Goal: Navigation & Orientation: Find specific page/section

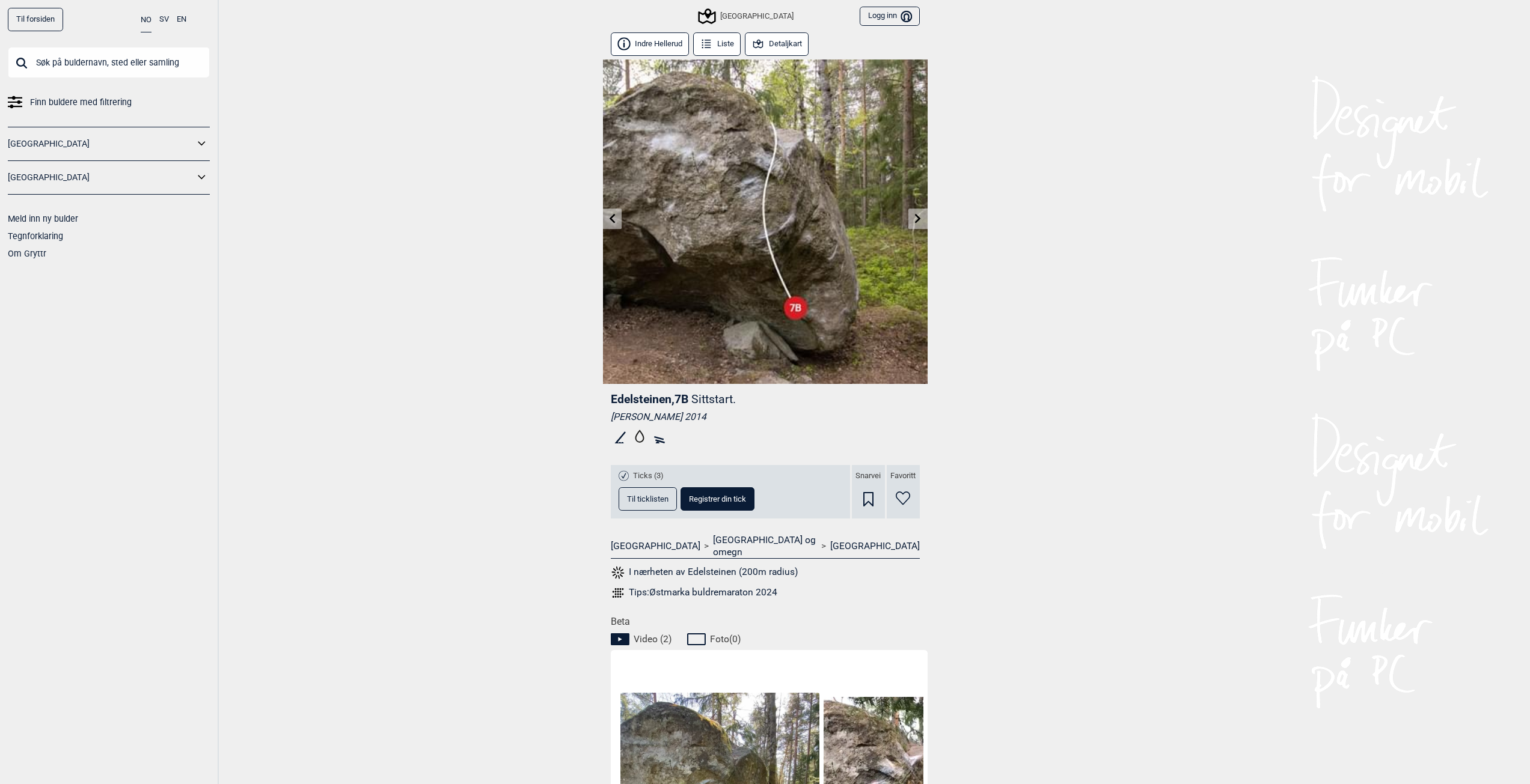
click at [785, 39] on button "Detaljkart" at bounding box center [777, 44] width 64 height 23
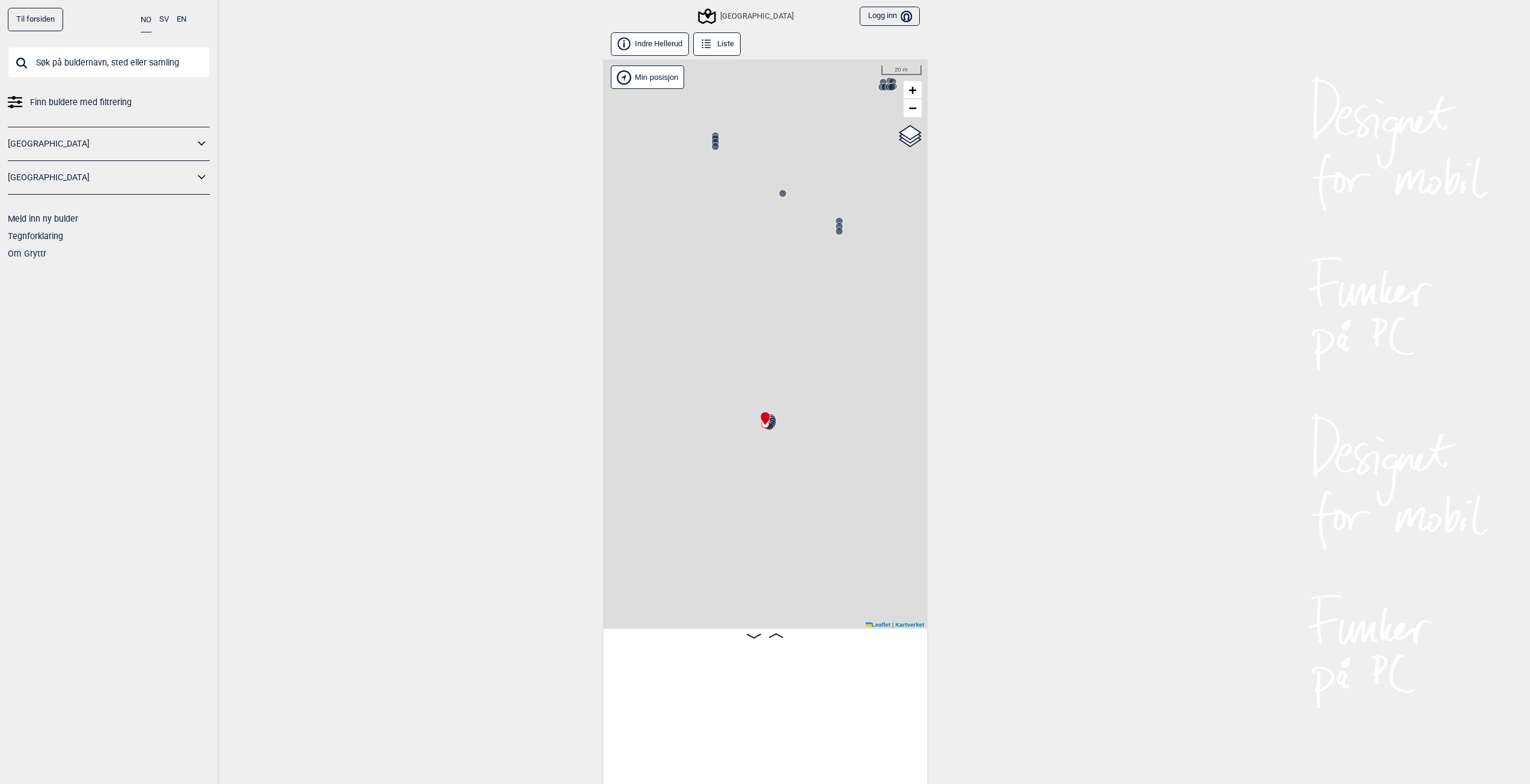
scroll to position [0, 7822]
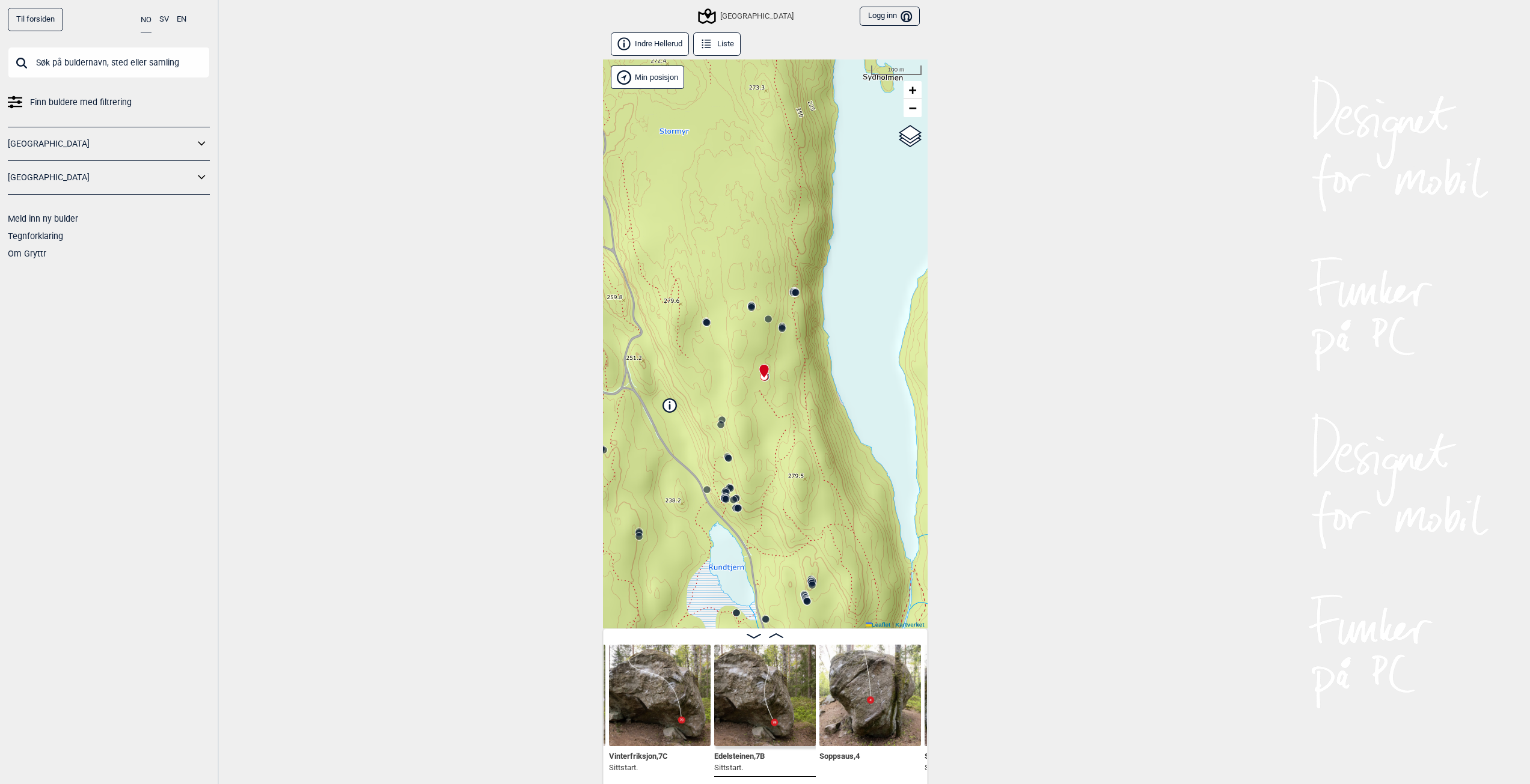
drag, startPoint x: 705, startPoint y: 399, endPoint x: 739, endPoint y: 399, distance: 34.0
click at [739, 399] on div "Speidersteinen Barnehageveggen Cowboyveggen Bølerveggen [GEOGRAPHIC_DATA]" at bounding box center [765, 344] width 325 height 569
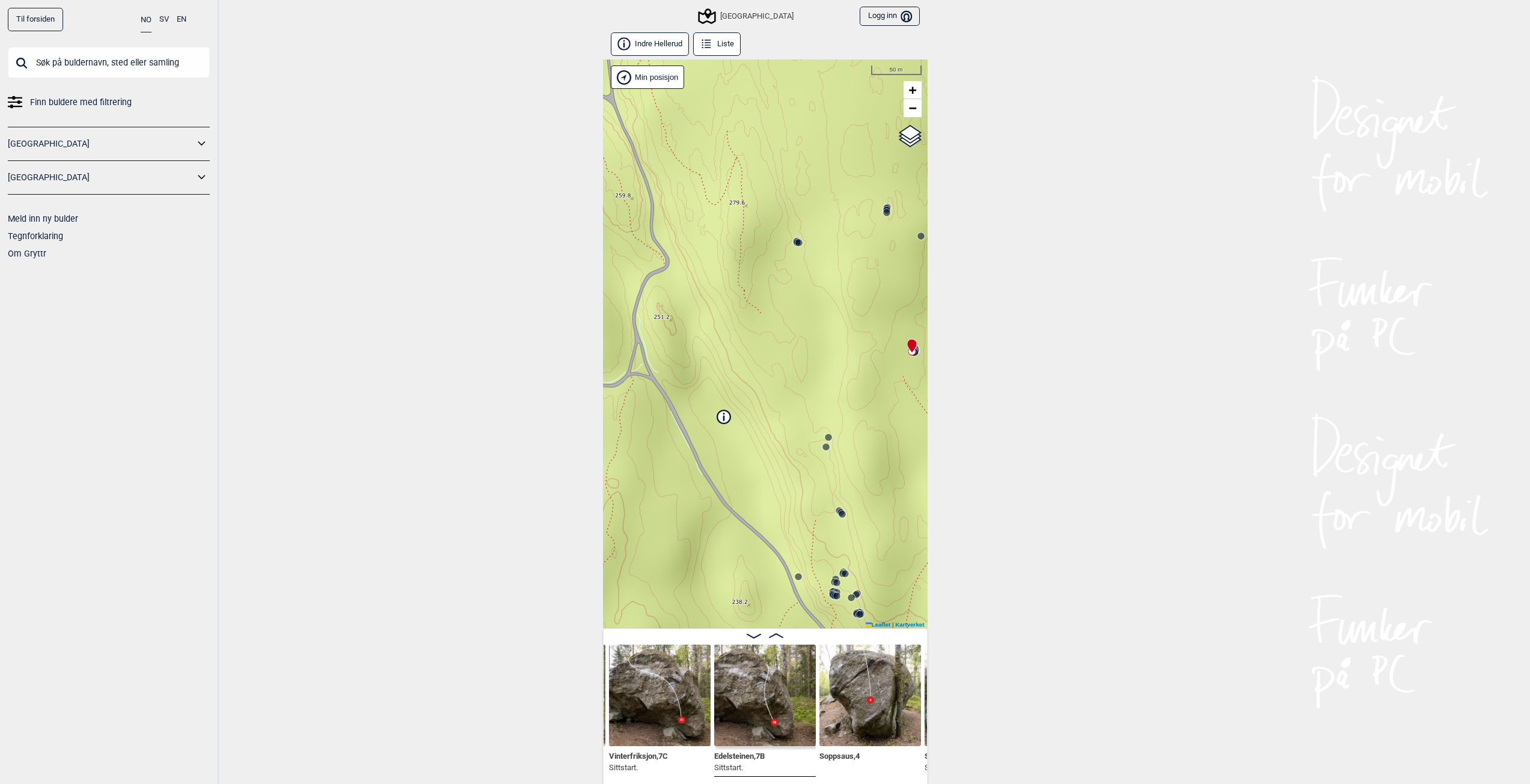
drag, startPoint x: 729, startPoint y: 405, endPoint x: 833, endPoint y: 402, distance: 104.0
click at [833, 402] on div "Speidersteinen Barnehageveggen Cowboyveggen Bølerveggen [GEOGRAPHIC_DATA]" at bounding box center [765, 344] width 325 height 569
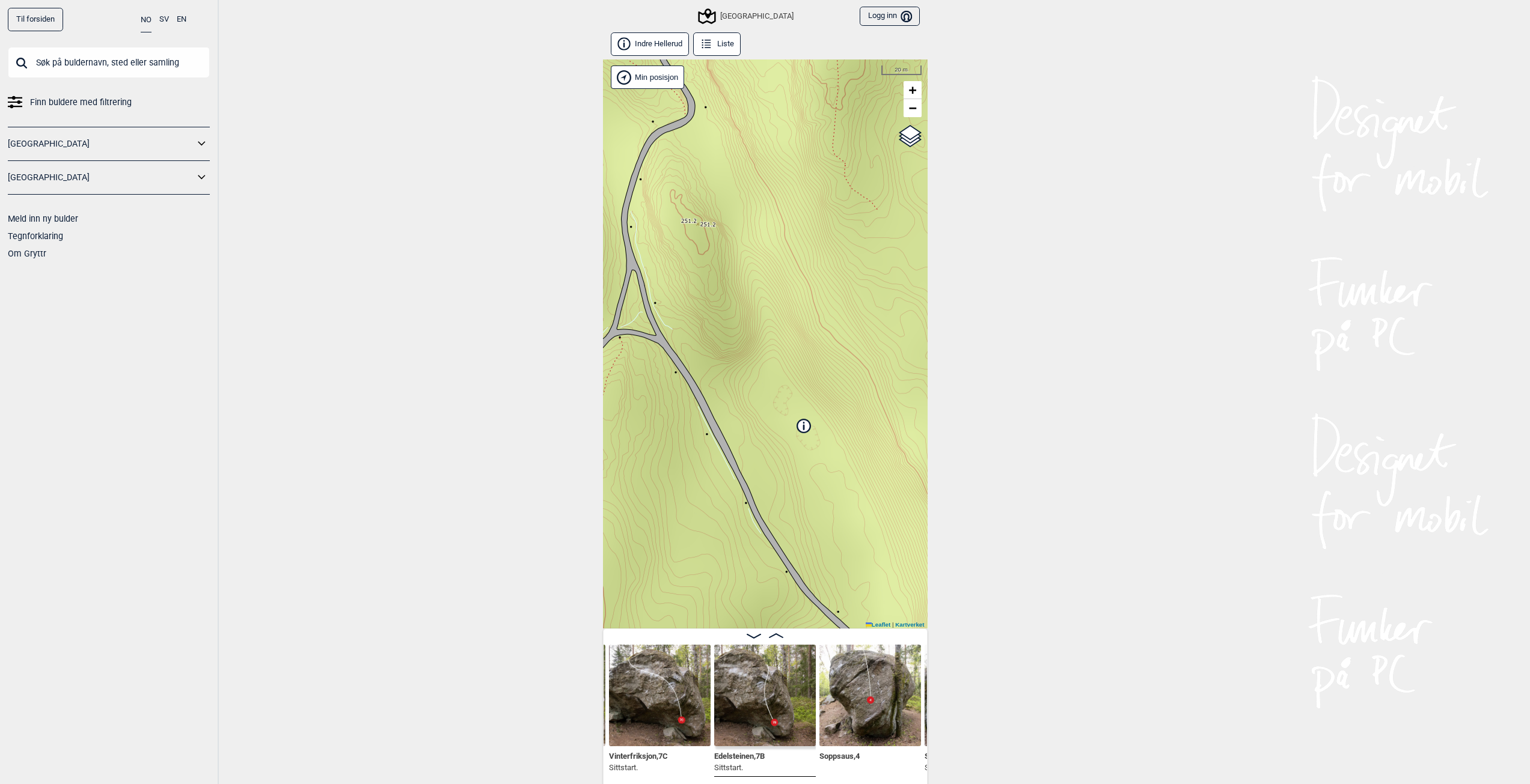
drag, startPoint x: 760, startPoint y: 406, endPoint x: 921, endPoint y: 391, distance: 161.7
click at [924, 391] on div "Speidersteinen Barnehageveggen Cowboyveggen Bølerveggen [GEOGRAPHIC_DATA]" at bounding box center [765, 344] width 325 height 569
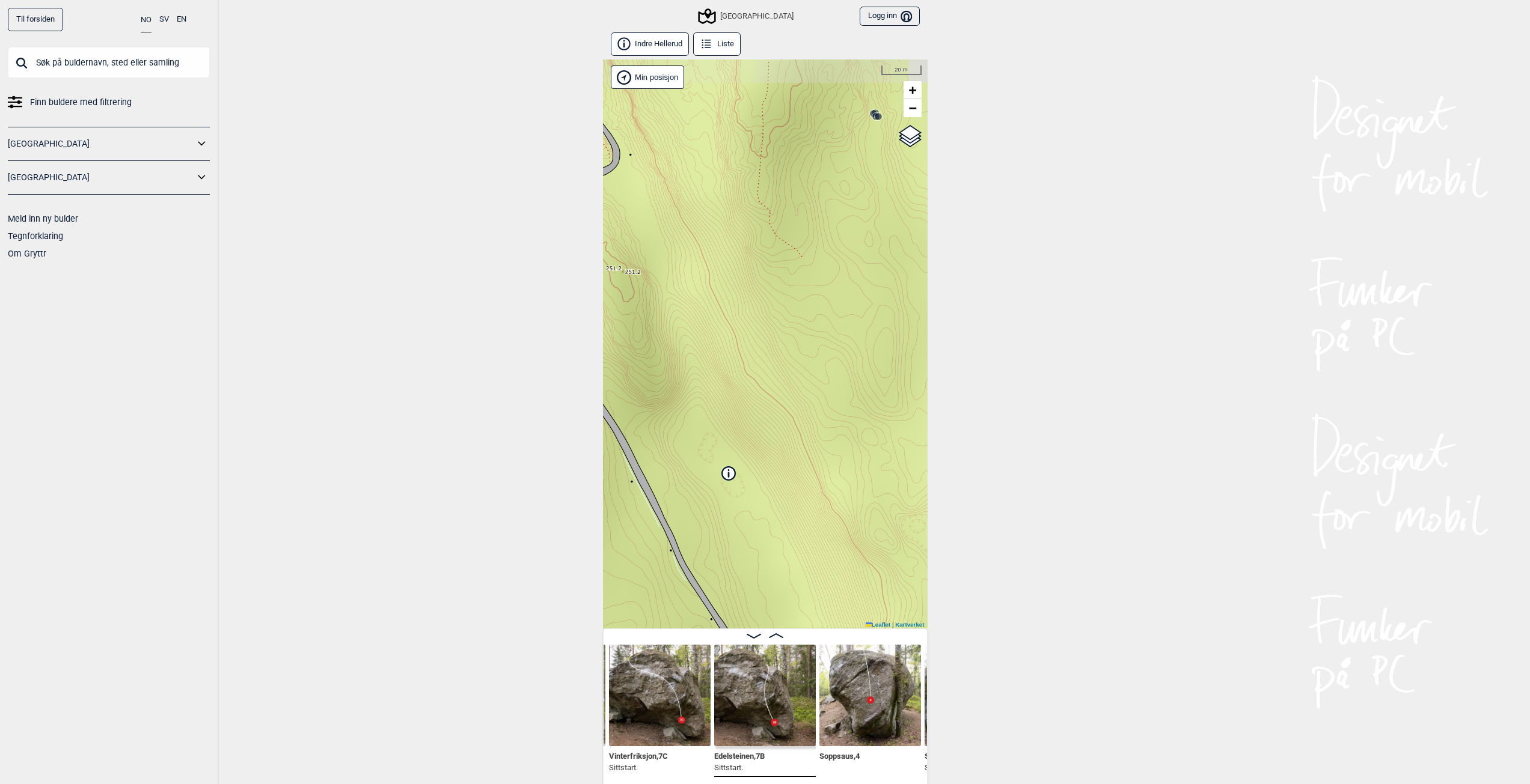
drag, startPoint x: 746, startPoint y: 404, endPoint x: 672, endPoint y: 366, distance: 83.2
click at [669, 368] on div "Speidersteinen Barnehageveggen Cowboyveggen Bølerveggen [GEOGRAPHIC_DATA]" at bounding box center [765, 344] width 325 height 569
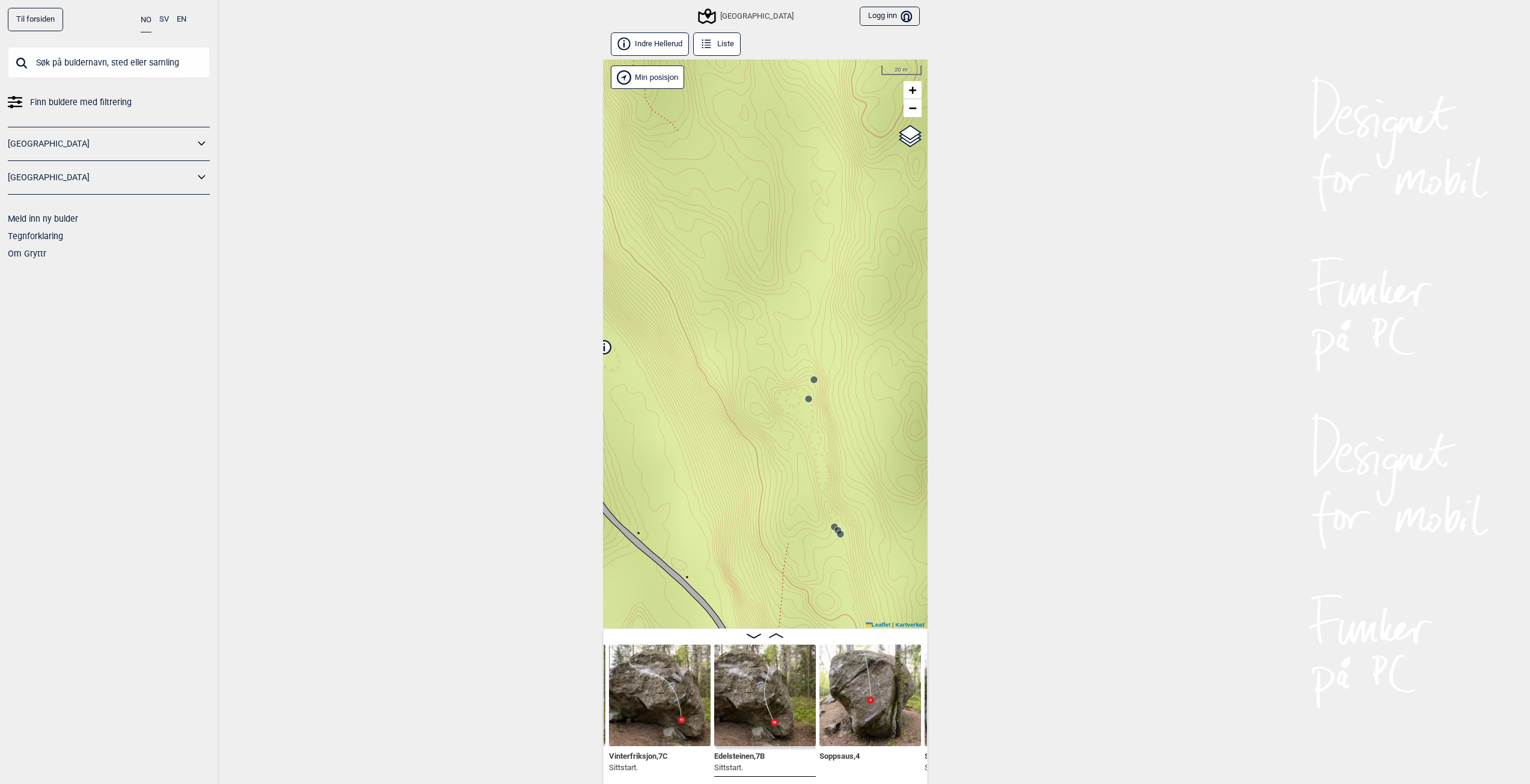
drag, startPoint x: 781, startPoint y: 418, endPoint x: 658, endPoint y: 377, distance: 129.7
click at [658, 377] on div "Speidersteinen Barnehageveggen Cowboyveggen Bølerveggen [GEOGRAPHIC_DATA]" at bounding box center [765, 344] width 325 height 569
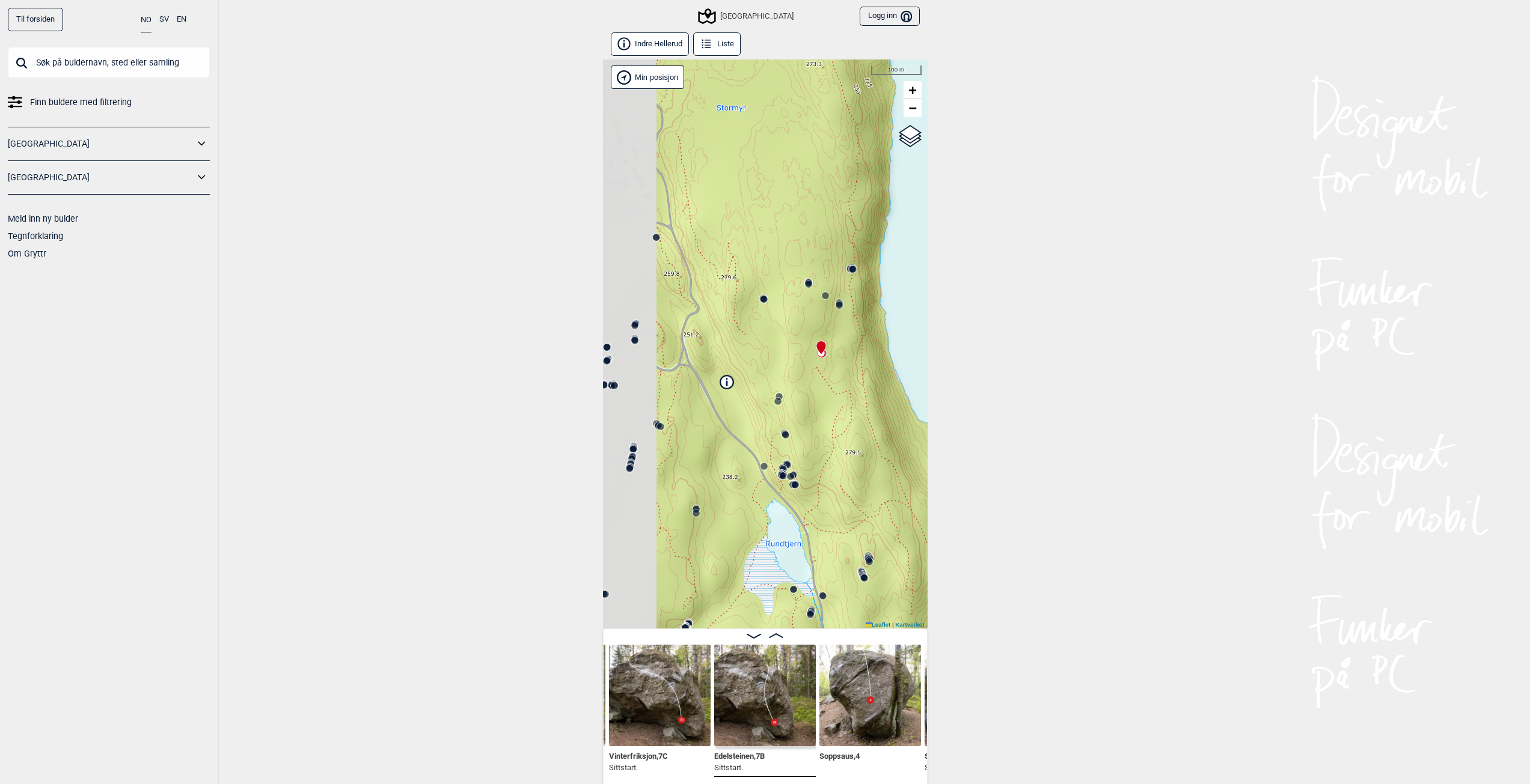
drag, startPoint x: 730, startPoint y: 375, endPoint x: 795, endPoint y: 393, distance: 67.4
click at [795, 393] on div "Speidersteinen Barnehageveggen Cowboyveggen Bølerveggen [GEOGRAPHIC_DATA]" at bounding box center [765, 344] width 325 height 569
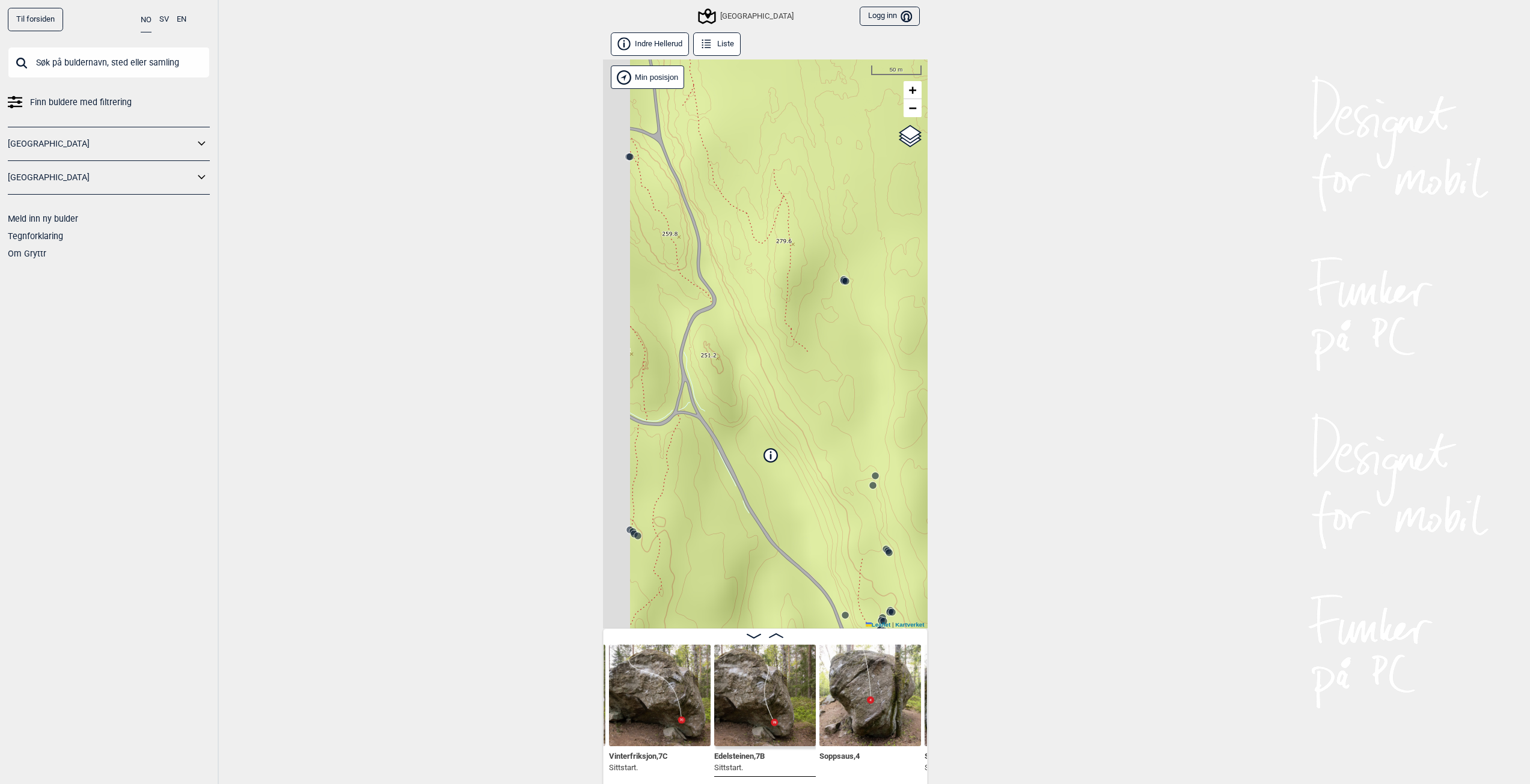
drag, startPoint x: 792, startPoint y: 366, endPoint x: 871, endPoint y: 381, distance: 80.4
click at [870, 381] on div "Speidersteinen Barnehageveggen Cowboyveggen Bølerveggen [GEOGRAPHIC_DATA]" at bounding box center [765, 344] width 325 height 569
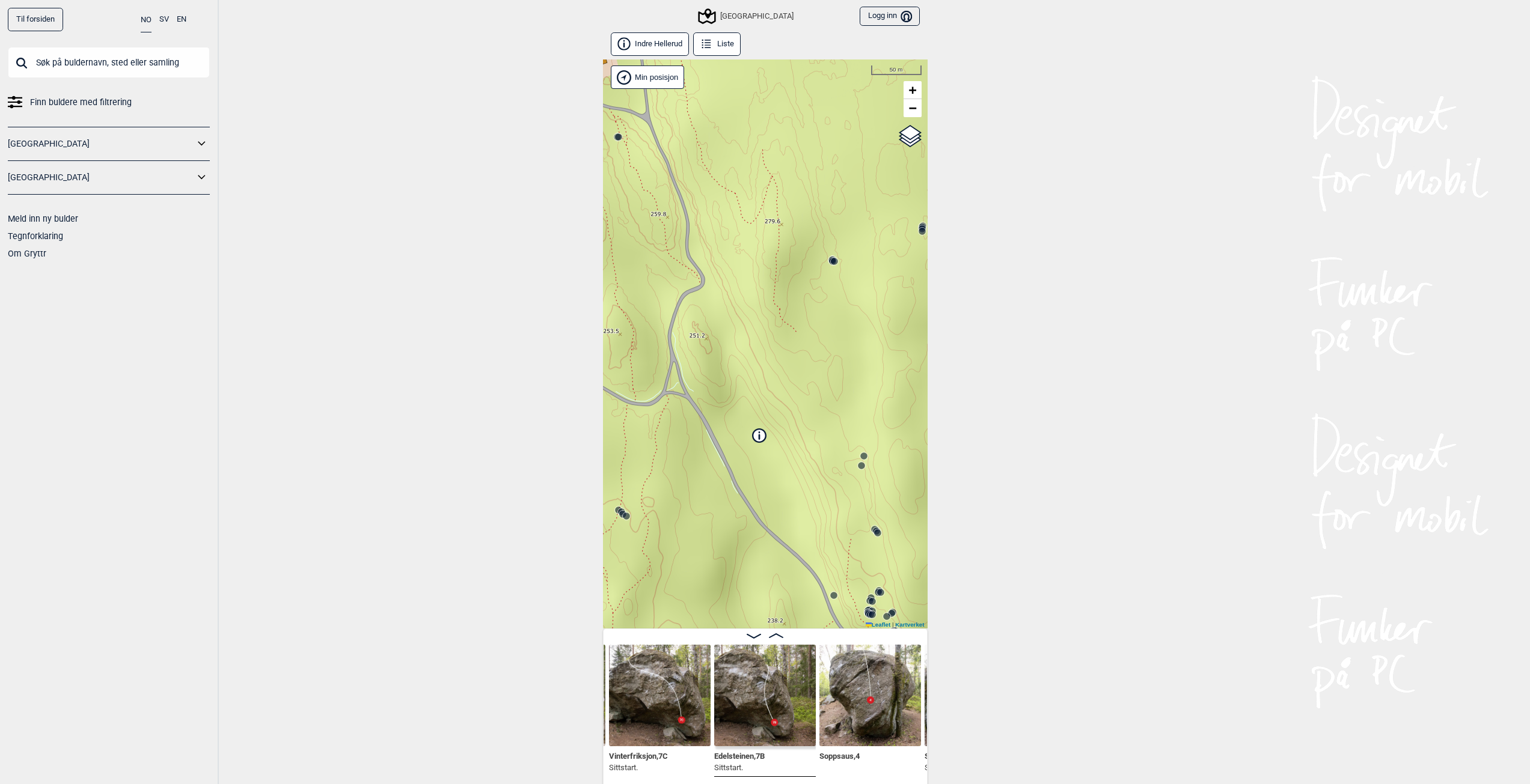
drag, startPoint x: 868, startPoint y: 376, endPoint x: 820, endPoint y: 361, distance: 50.3
click at [821, 361] on div "Speidersteinen Barnehageveggen Cowboyveggen Bølerveggen [GEOGRAPHIC_DATA]" at bounding box center [765, 344] width 325 height 569
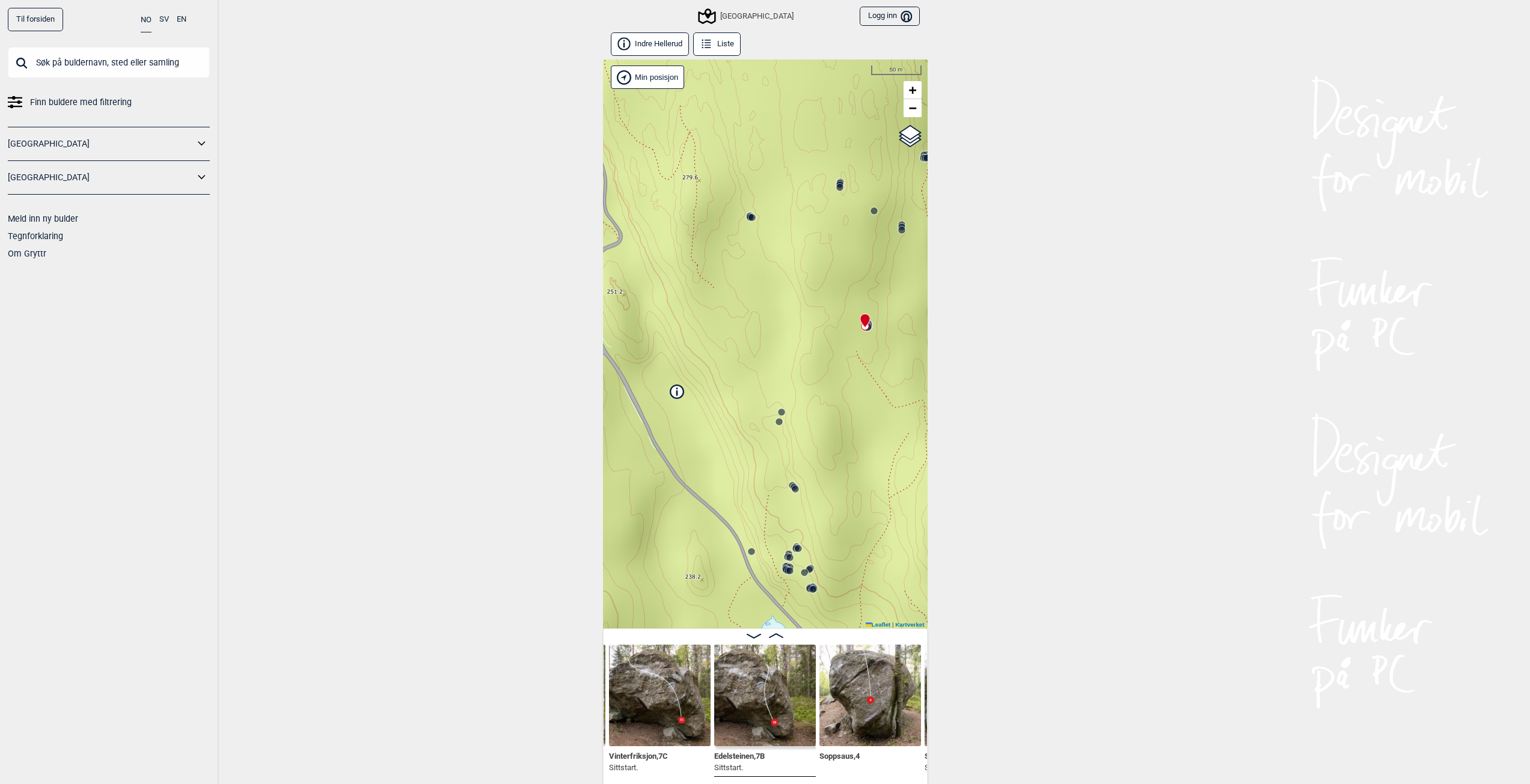
drag, startPoint x: 844, startPoint y: 380, endPoint x: 806, endPoint y: 333, distance: 60.4
click at [806, 333] on div "Speidersteinen Barnehageveggen Cowboyveggen Bølerveggen [GEOGRAPHIC_DATA]" at bounding box center [765, 344] width 325 height 569
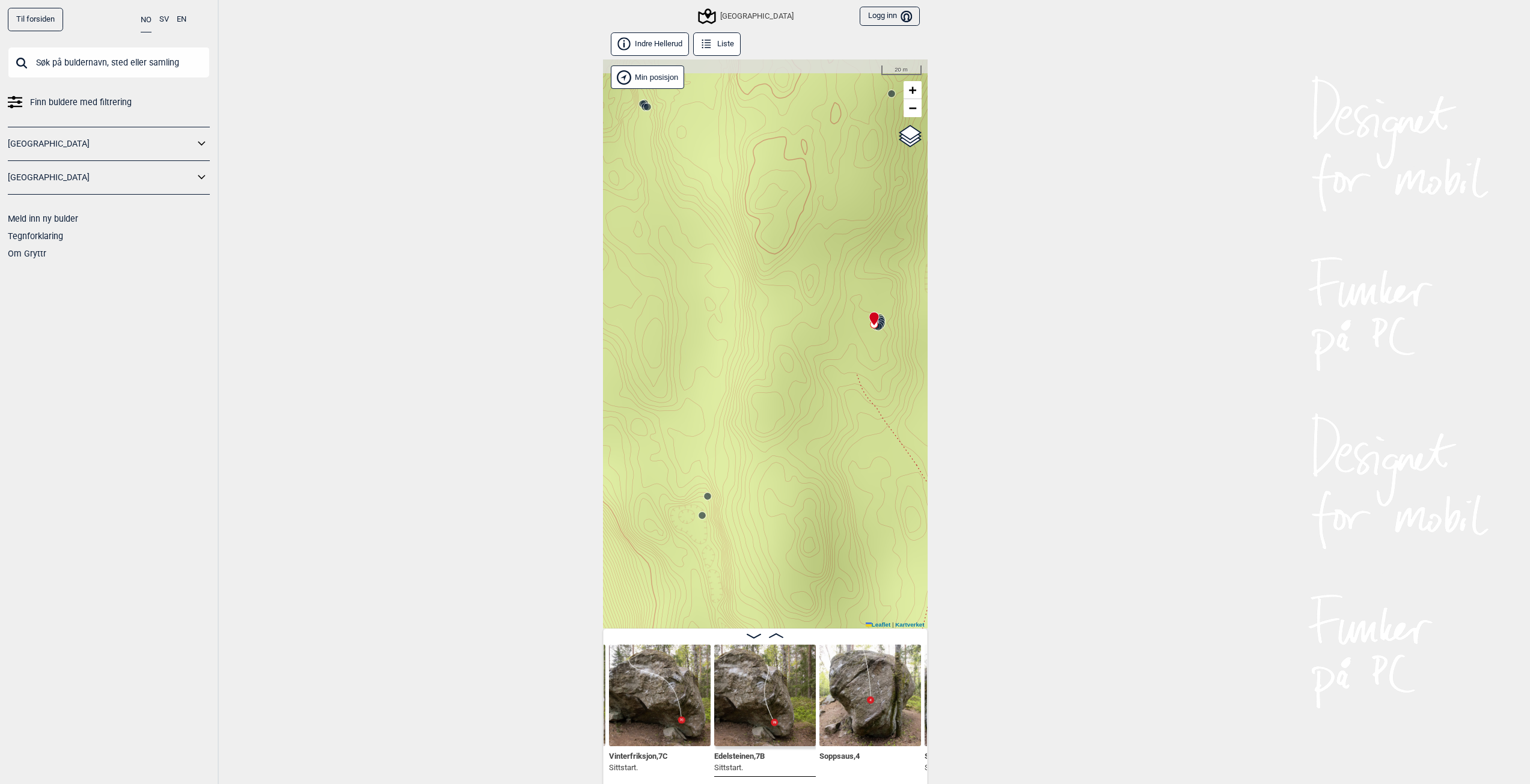
drag, startPoint x: 833, startPoint y: 298, endPoint x: 793, endPoint y: 335, distance: 54.5
click at [793, 335] on div "Speidersteinen Barnehageveggen Cowboyveggen Bølerveggen [GEOGRAPHIC_DATA]" at bounding box center [765, 344] width 325 height 569
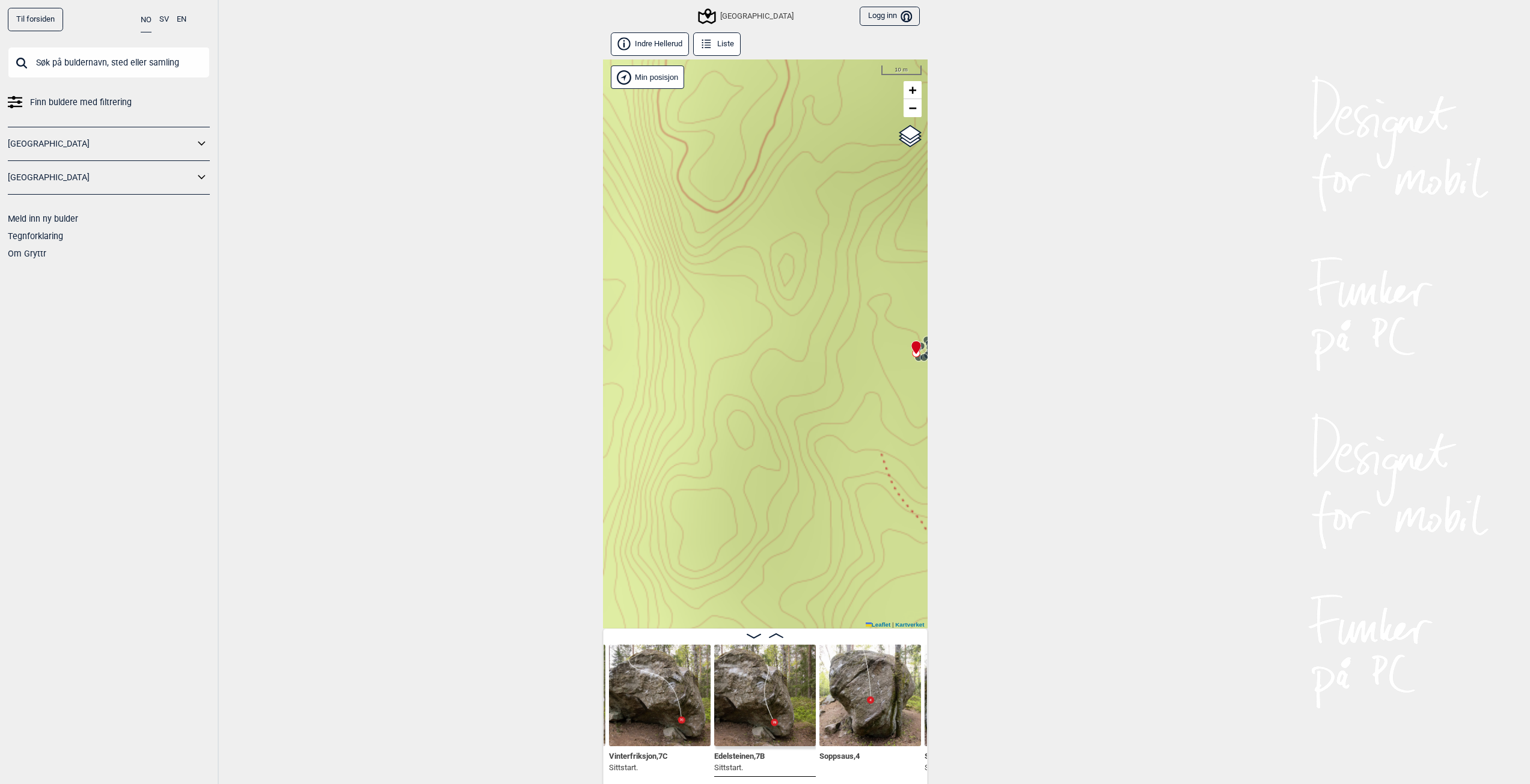
drag, startPoint x: 811, startPoint y: 328, endPoint x: 736, endPoint y: 392, distance: 98.6
click at [729, 396] on div "Speidersteinen Barnehageveggen Cowboyveggen Bølerveggen [GEOGRAPHIC_DATA]" at bounding box center [765, 344] width 325 height 569
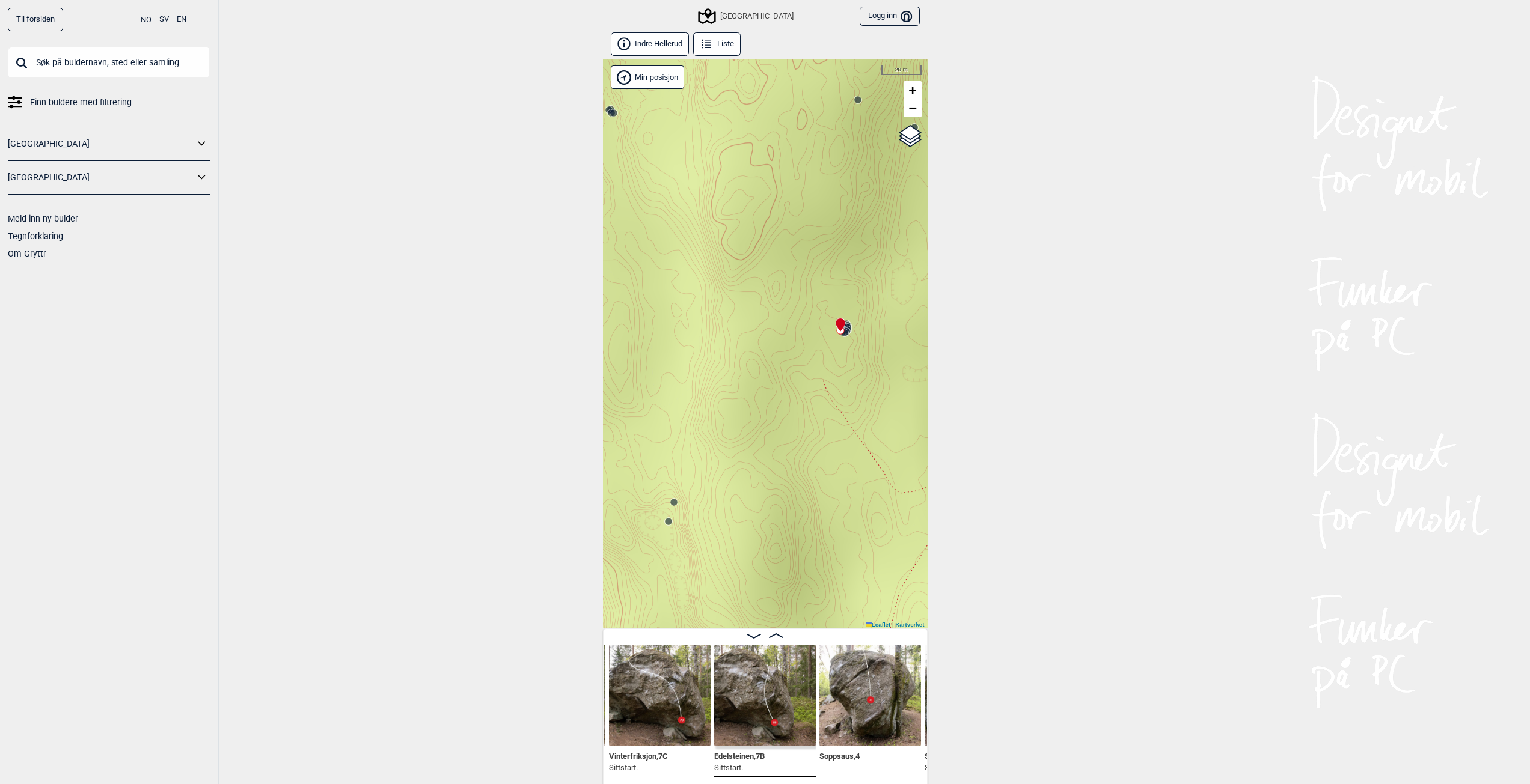
drag, startPoint x: 732, startPoint y: 399, endPoint x: 756, endPoint y: 333, distance: 70.2
click at [757, 338] on div "Speidersteinen Barnehageveggen Cowboyveggen Bølerveggen [GEOGRAPHIC_DATA]" at bounding box center [765, 344] width 325 height 569
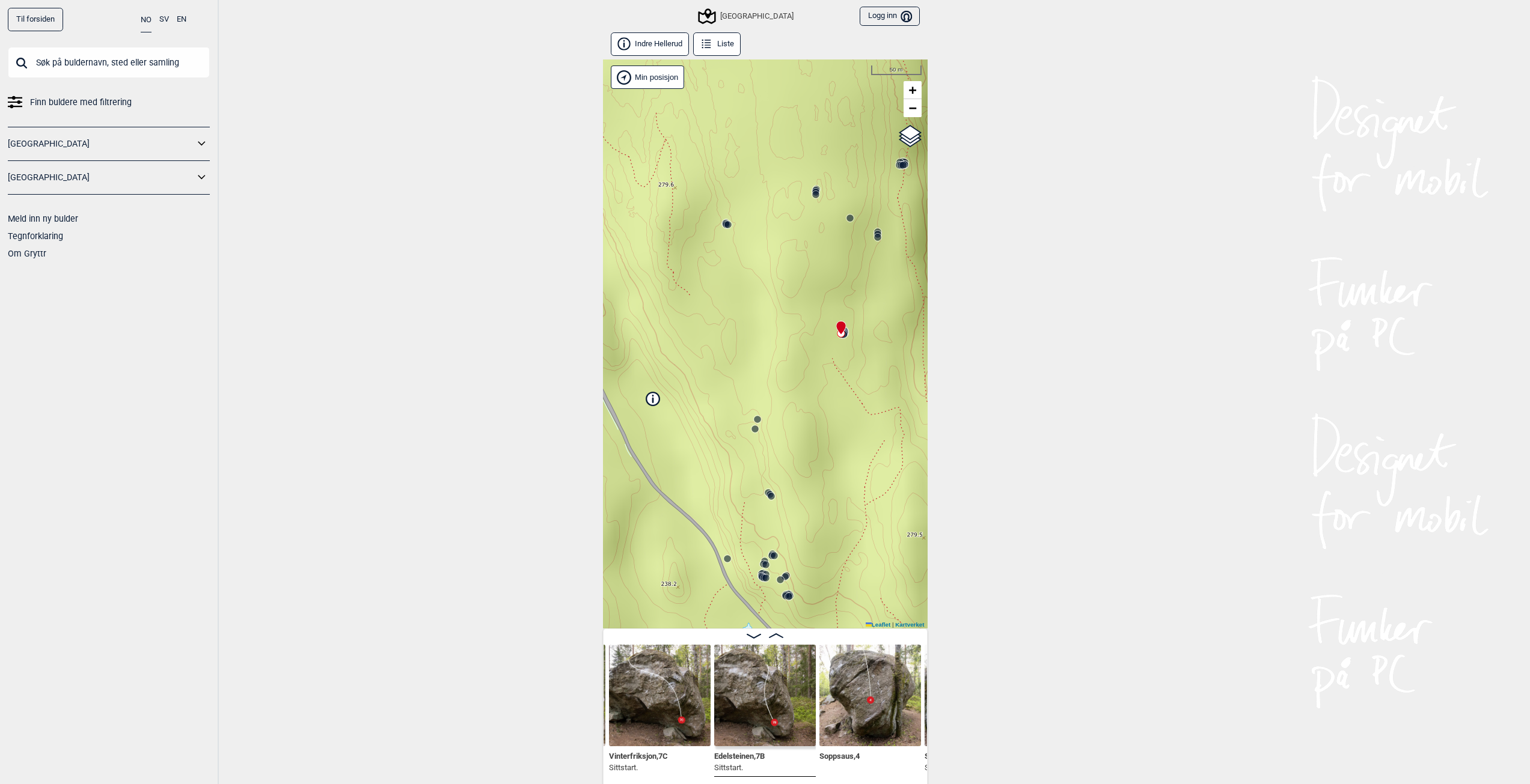
drag, startPoint x: 746, startPoint y: 341, endPoint x: 791, endPoint y: 345, distance: 45.2
click at [791, 345] on div "Speidersteinen Barnehageveggen Cowboyveggen Bølerveggen [GEOGRAPHIC_DATA]" at bounding box center [765, 344] width 325 height 569
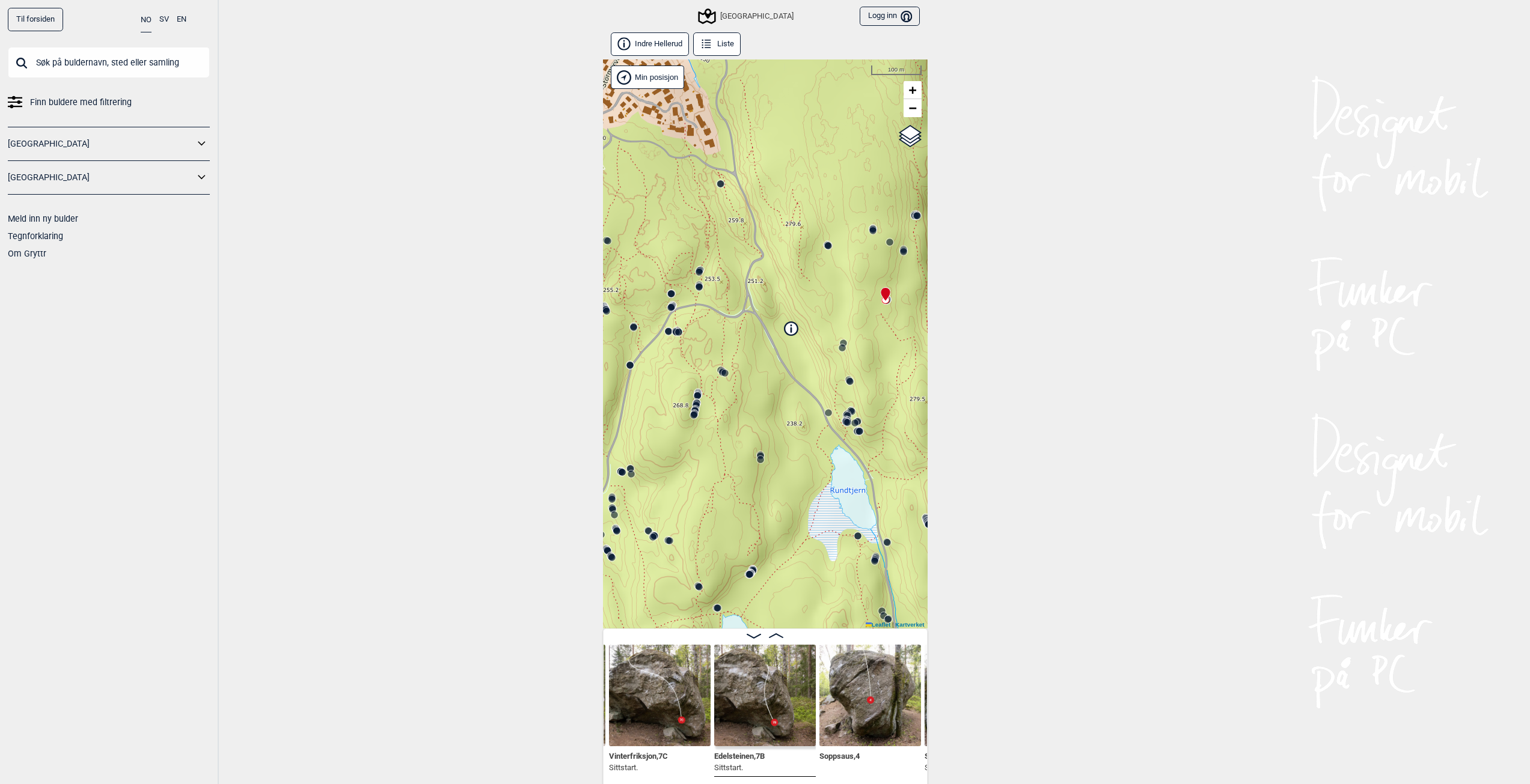
drag, startPoint x: 737, startPoint y: 319, endPoint x: 840, endPoint y: 276, distance: 111.6
click at [840, 276] on div "Speidersteinen Barnehageveggen Cowboyveggen Bølerveggen [GEOGRAPHIC_DATA]" at bounding box center [765, 344] width 325 height 569
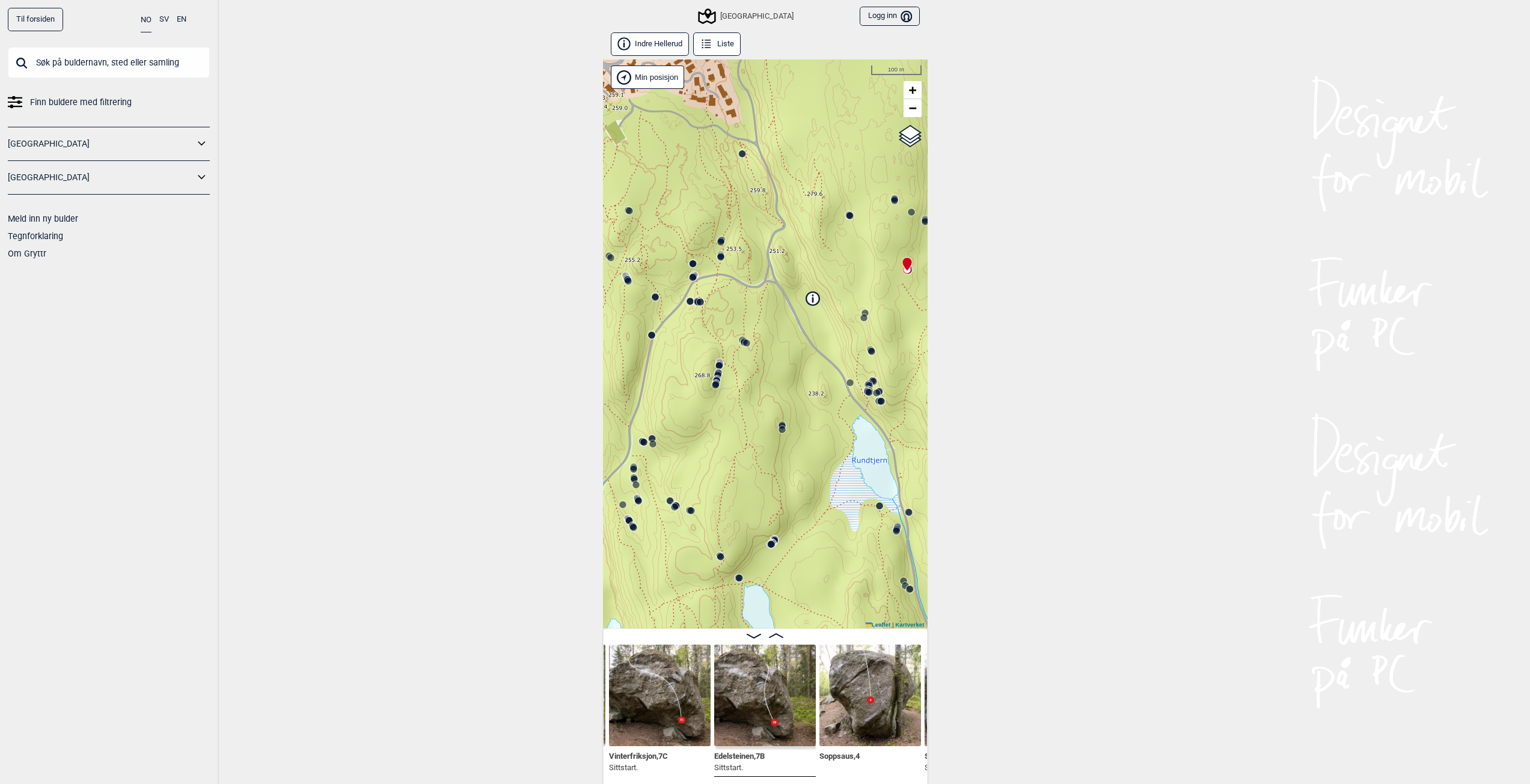
drag, startPoint x: 718, startPoint y: 368, endPoint x: 842, endPoint y: 234, distance: 182.6
click at [723, 368] on icon at bounding box center [718, 372] width 10 height 10
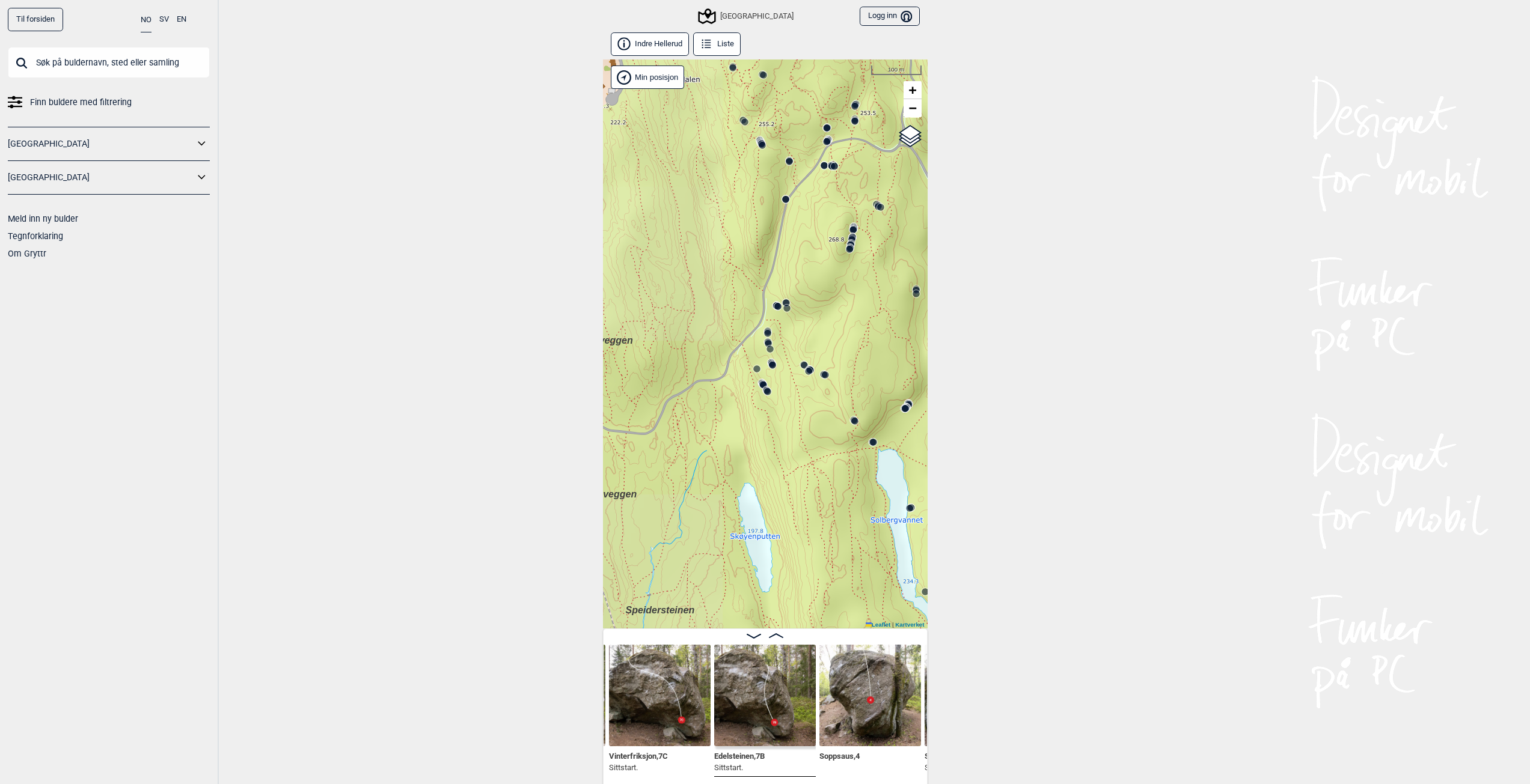
drag, startPoint x: 758, startPoint y: 388, endPoint x: 851, endPoint y: 279, distance: 143.3
click at [768, 380] on icon at bounding box center [763, 385] width 10 height 10
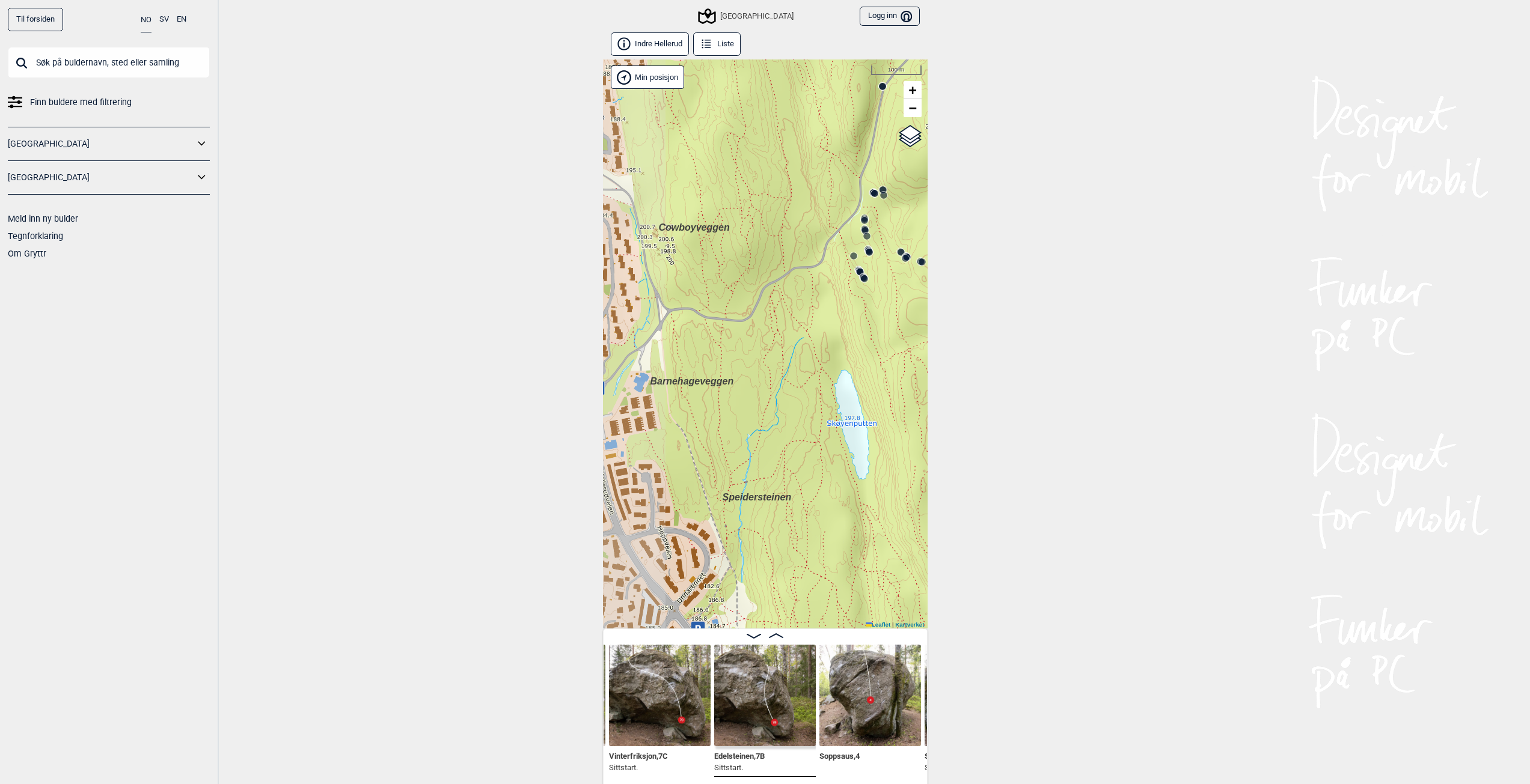
drag, startPoint x: 715, startPoint y: 327, endPoint x: 809, endPoint y: 301, distance: 97.5
click at [809, 301] on div "Speidersteinen Barnehageveggen Cowboyveggen Bølerveggen [GEOGRAPHIC_DATA]" at bounding box center [765, 344] width 325 height 569
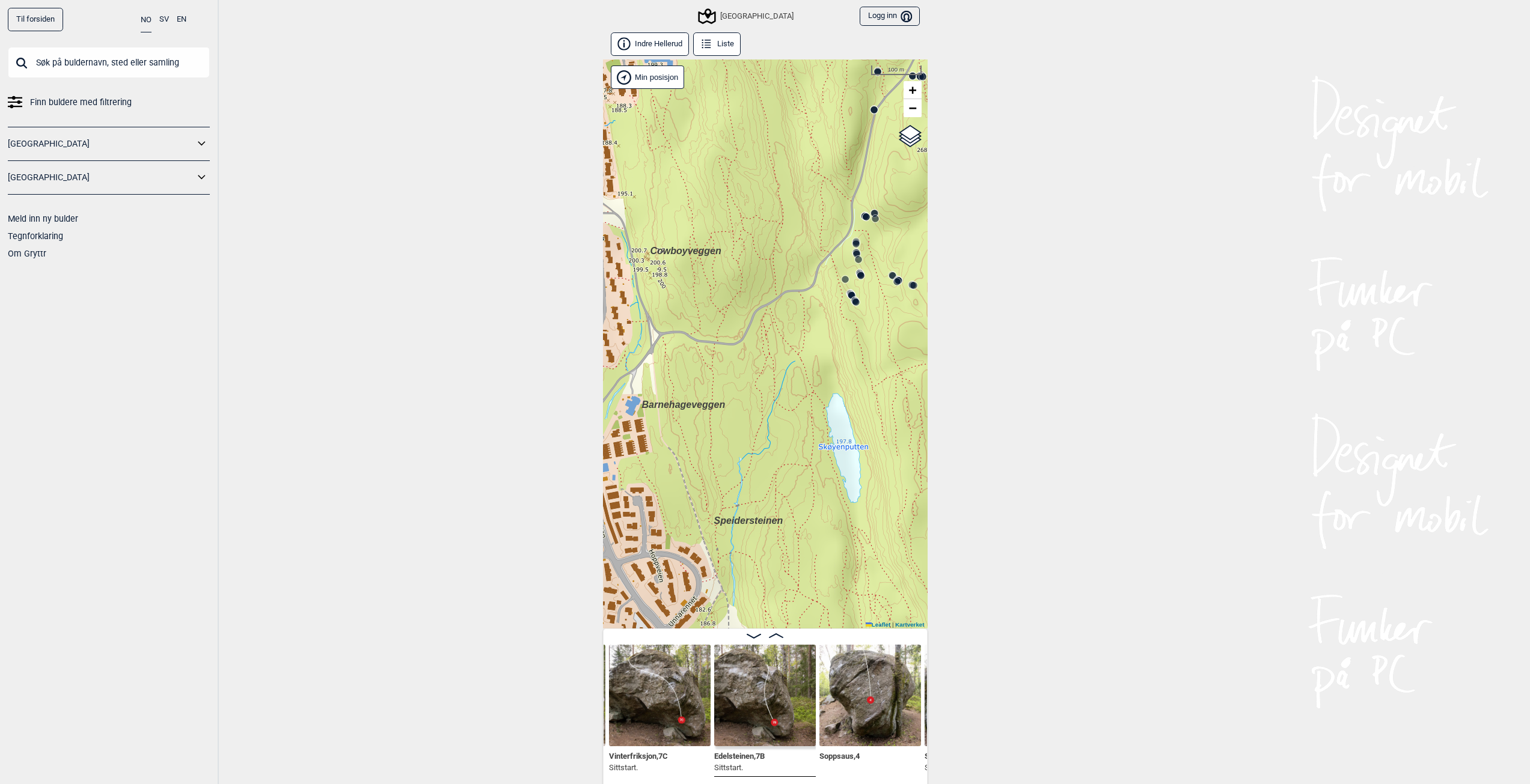
drag, startPoint x: 836, startPoint y: 301, endPoint x: 754, endPoint y: 316, distance: 83.4
click at [747, 332] on div "Speidersteinen Barnehageveggen Cowboyveggen Bølerveggen [GEOGRAPHIC_DATA]" at bounding box center [765, 344] width 325 height 569
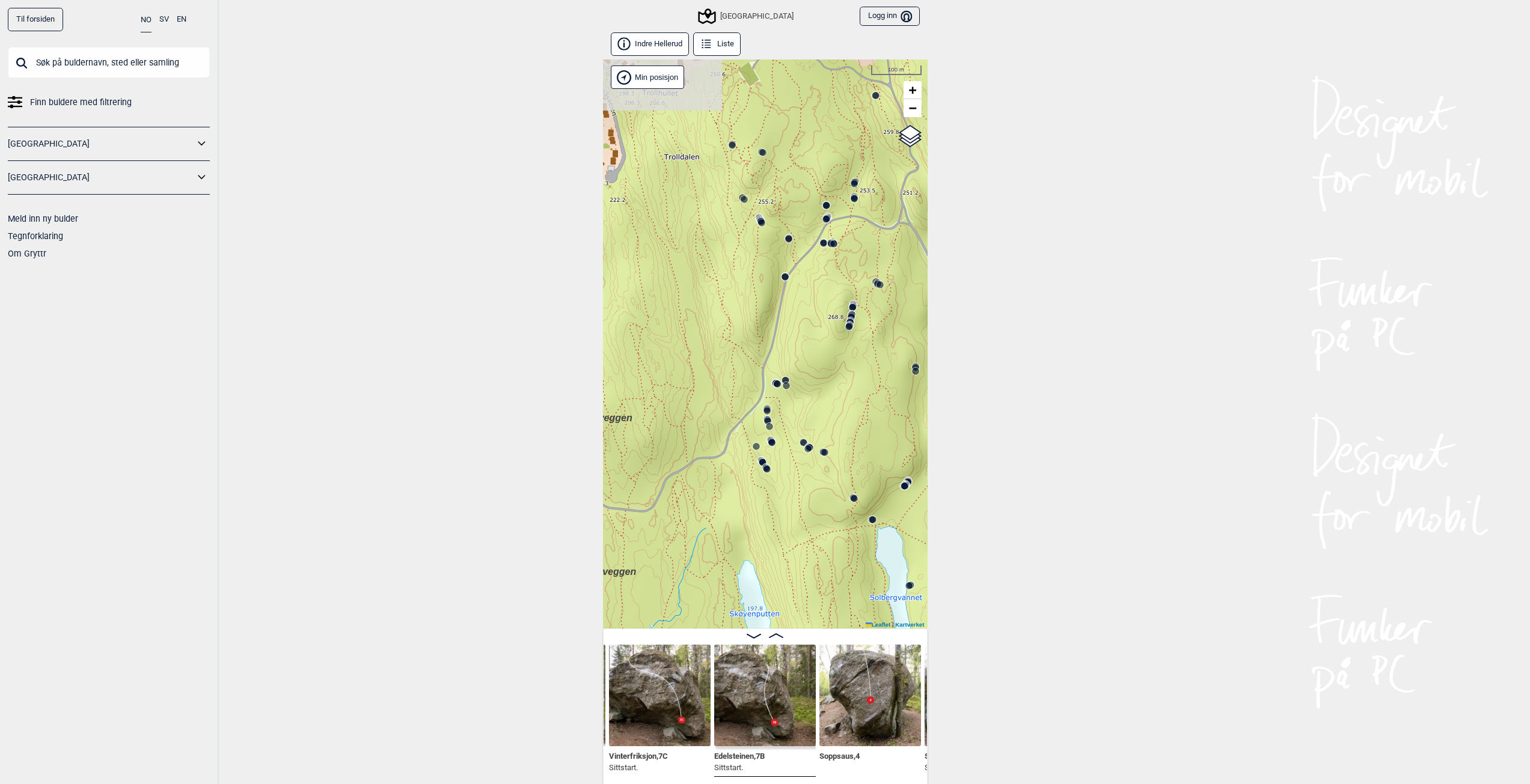
drag, startPoint x: 831, startPoint y: 244, endPoint x: 789, endPoint y: 345, distance: 109.4
click at [787, 365] on div "Speidersteinen Barnehageveggen Cowboyveggen Bølerveggen [GEOGRAPHIC_DATA]" at bounding box center [765, 344] width 325 height 569
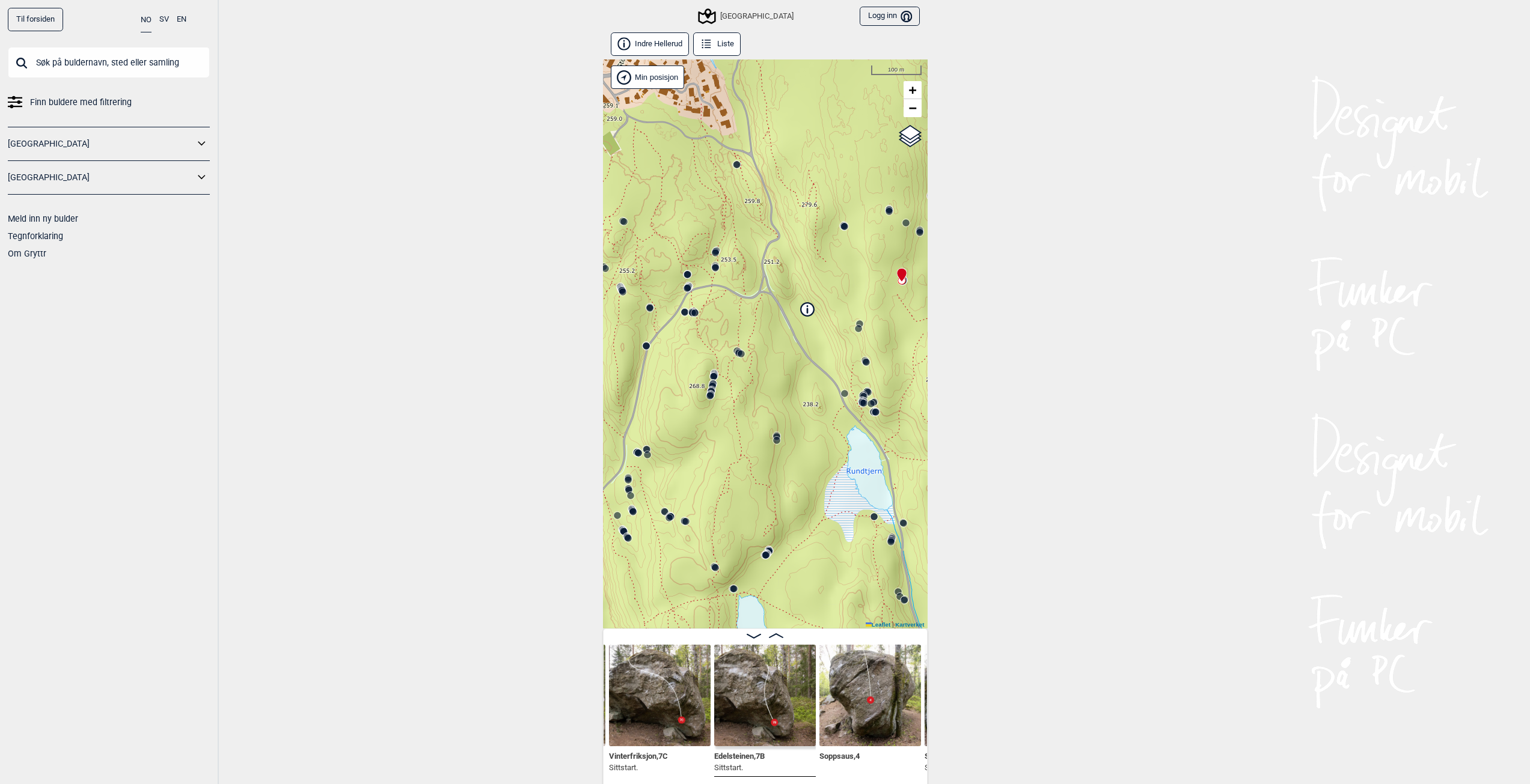
drag, startPoint x: 871, startPoint y: 271, endPoint x: 736, endPoint y: 328, distance: 146.5
click at [736, 328] on div "Speidersteinen Barnehageveggen Cowboyveggen Bølerveggen [GEOGRAPHIC_DATA]" at bounding box center [765, 344] width 325 height 569
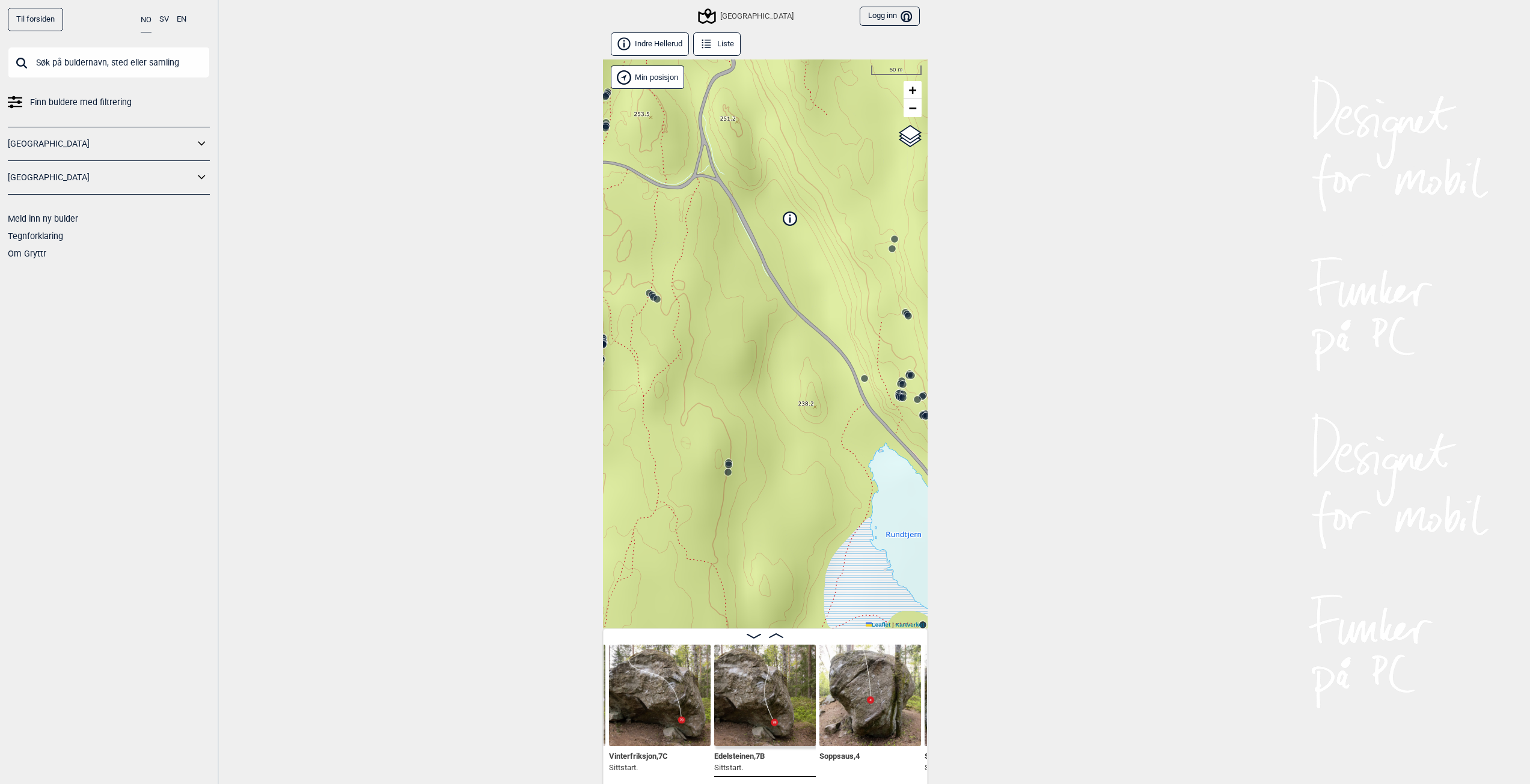
drag, startPoint x: 783, startPoint y: 412, endPoint x: 809, endPoint y: 399, distance: 29.1
click at [809, 399] on div "Speidersteinen Barnehageveggen Cowboyveggen Bølerveggen [GEOGRAPHIC_DATA]" at bounding box center [765, 344] width 325 height 569
click at [656, 301] on circle at bounding box center [657, 299] width 7 height 7
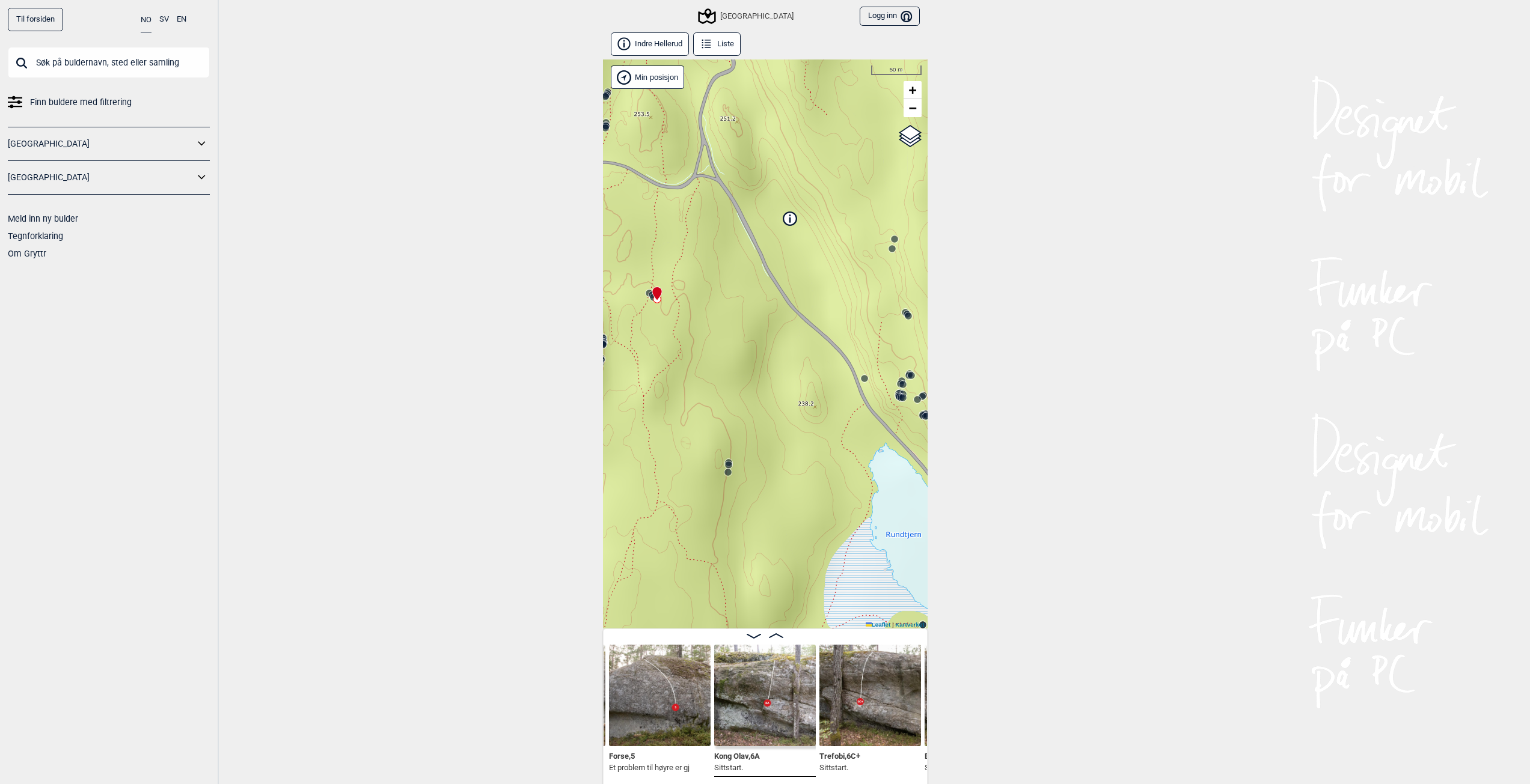
click at [728, 464] on circle at bounding box center [729, 465] width 7 height 7
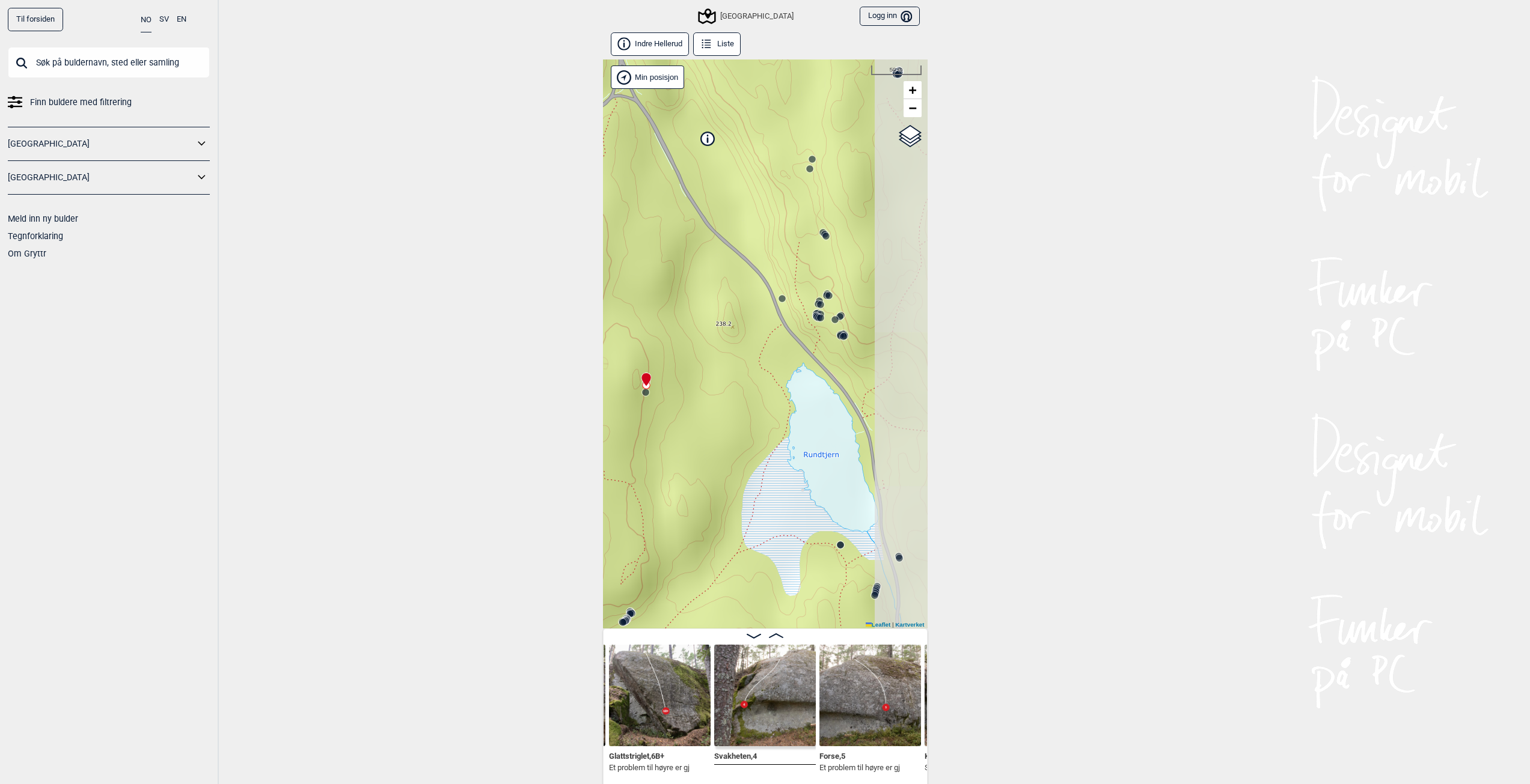
drag, startPoint x: 888, startPoint y: 418, endPoint x: 806, endPoint y: 338, distance: 114.6
click at [806, 338] on div "Speidersteinen Barnehageveggen Cowboyveggen Bølerveggen [GEOGRAPHIC_DATA]" at bounding box center [765, 344] width 325 height 569
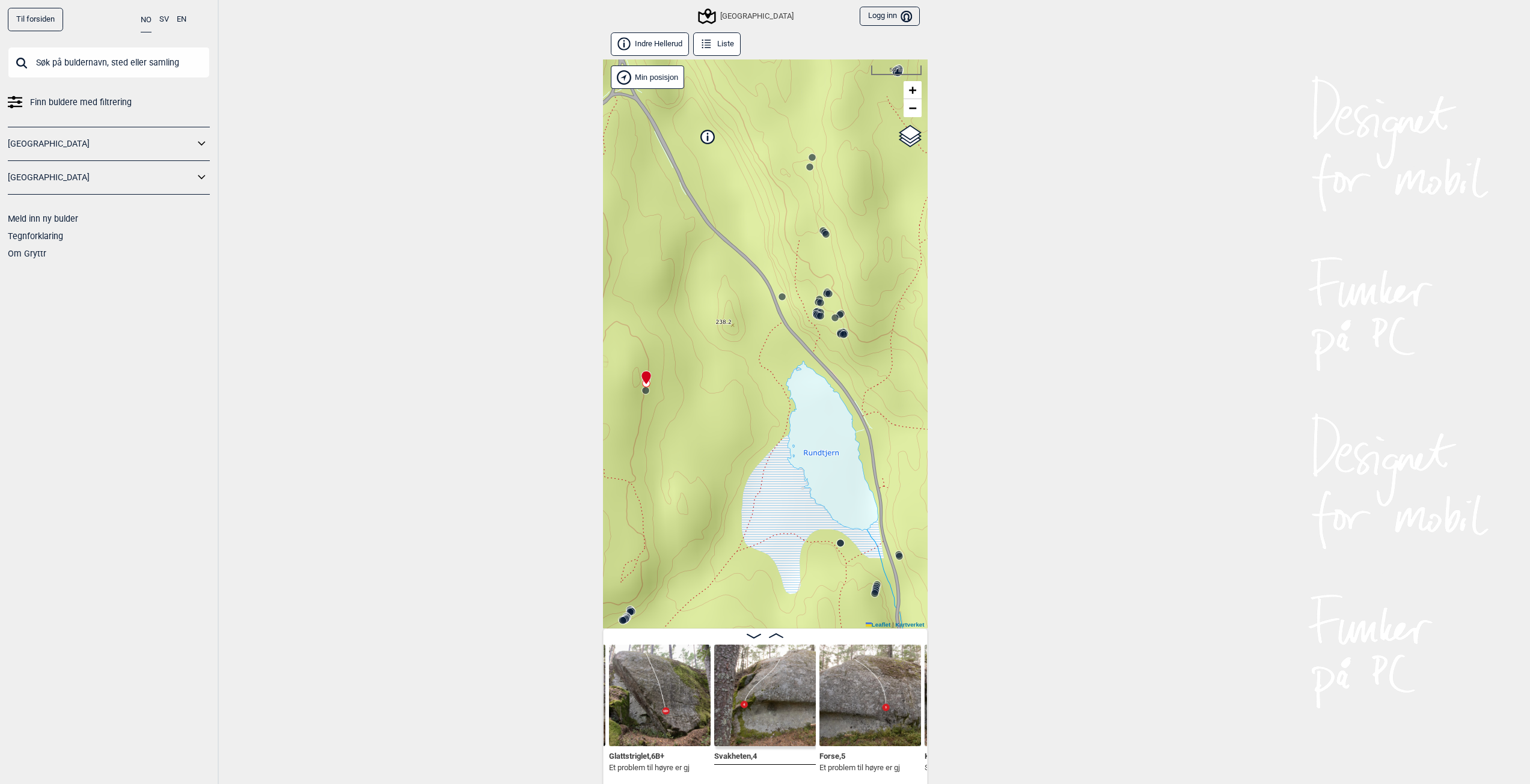
click at [841, 544] on circle at bounding box center [840, 543] width 7 height 7
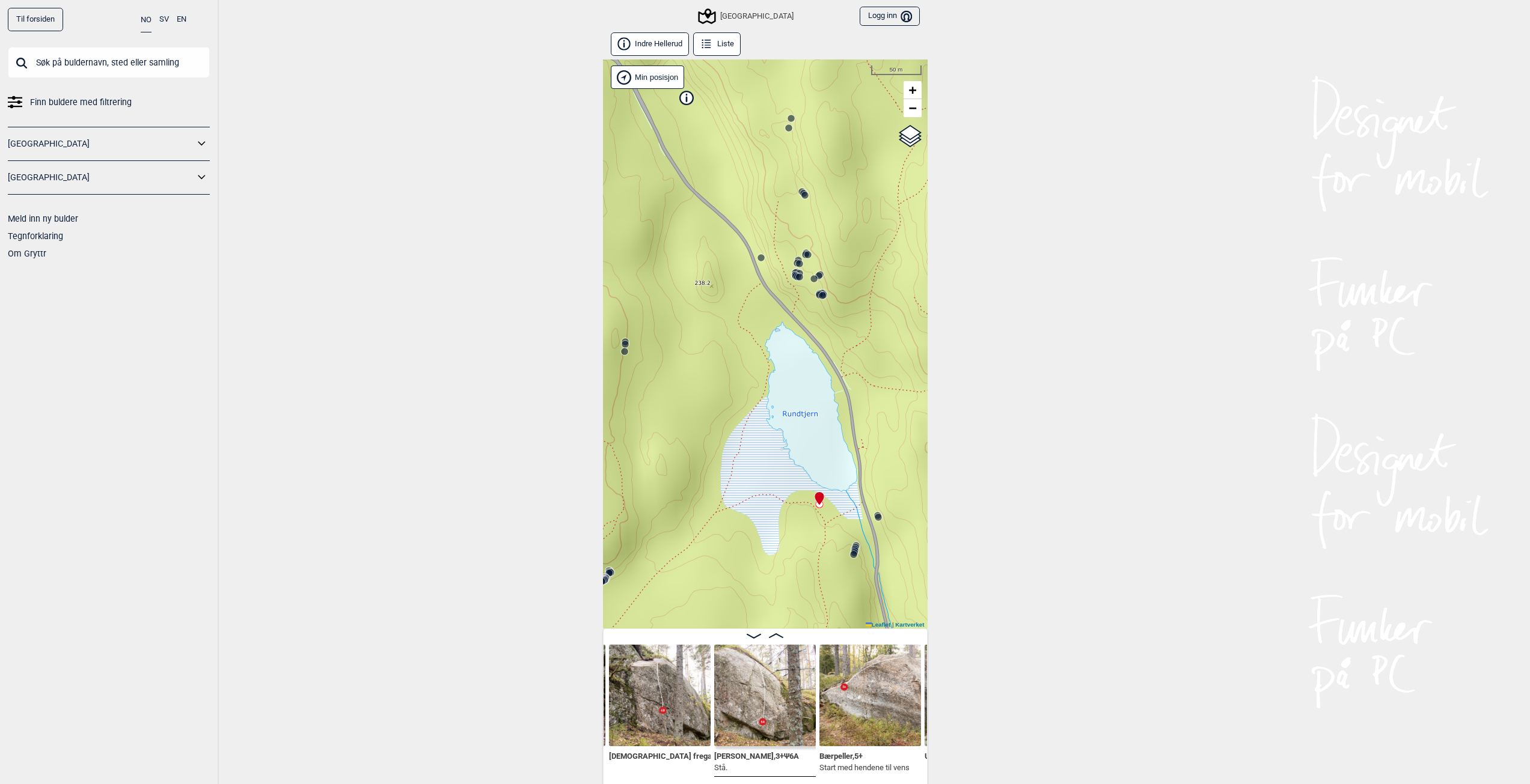
drag, startPoint x: 898, startPoint y: 567, endPoint x: 880, endPoint y: 529, distance: 42.0
click at [880, 529] on div "Speidersteinen Barnehageveggen Cowboyveggen Bølerveggen [GEOGRAPHIC_DATA]" at bounding box center [765, 344] width 325 height 569
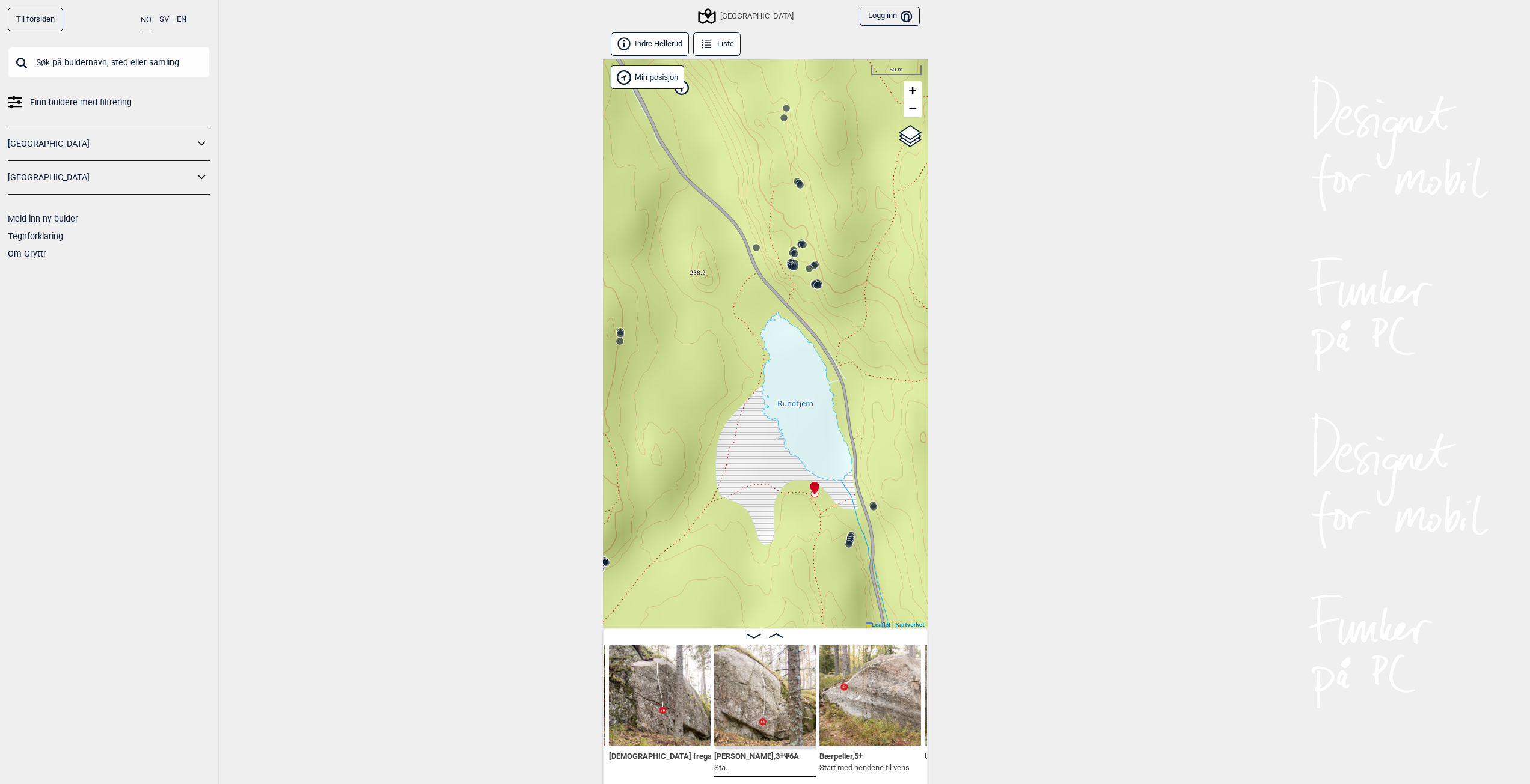
click at [848, 546] on circle at bounding box center [849, 544] width 7 height 7
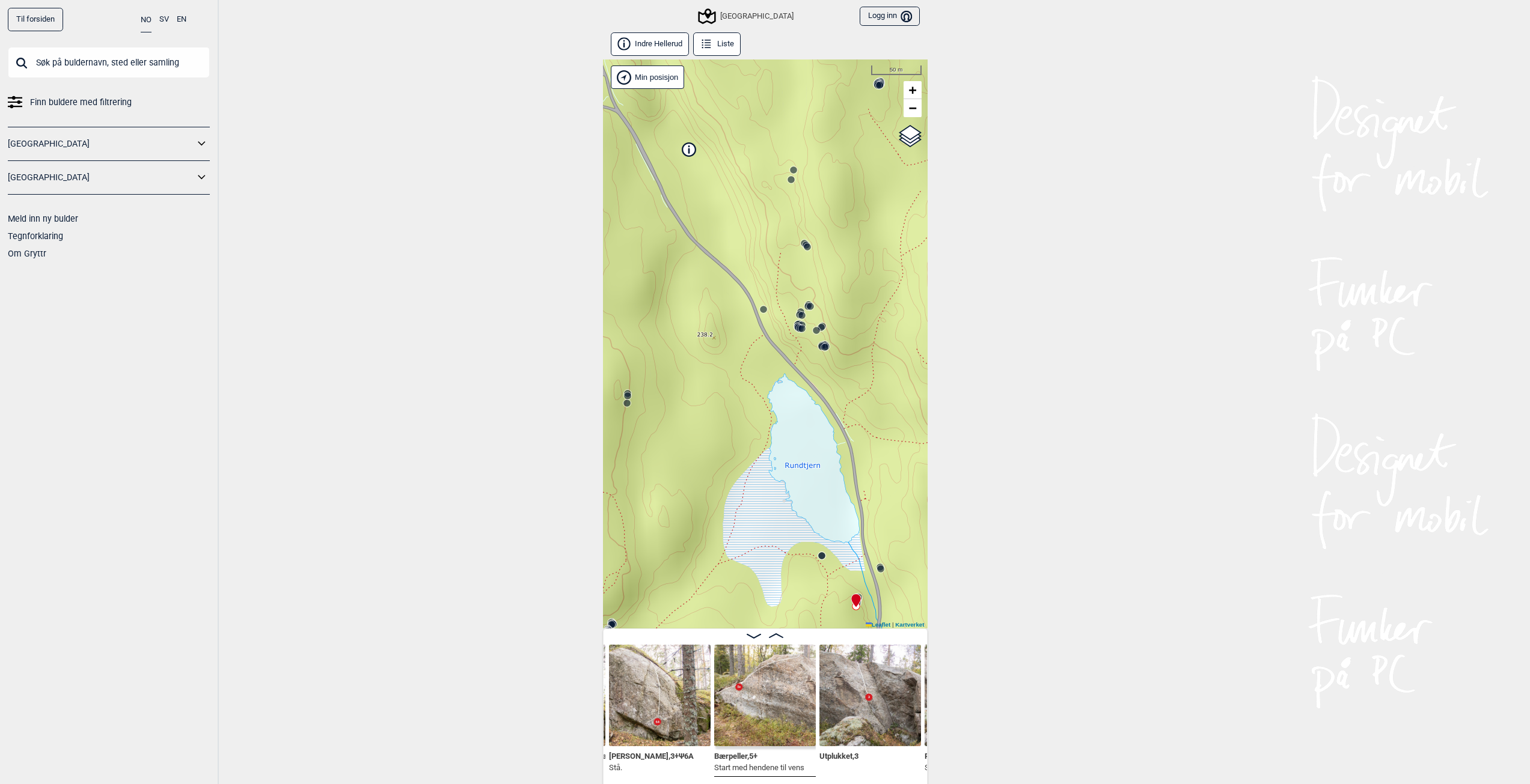
drag, startPoint x: 890, startPoint y: 405, endPoint x: 897, endPoint y: 468, distance: 63.4
click at [897, 467] on div "Speidersteinen Barnehageveggen Cowboyveggen Bølerveggen [GEOGRAPHIC_DATA]" at bounding box center [765, 344] width 325 height 569
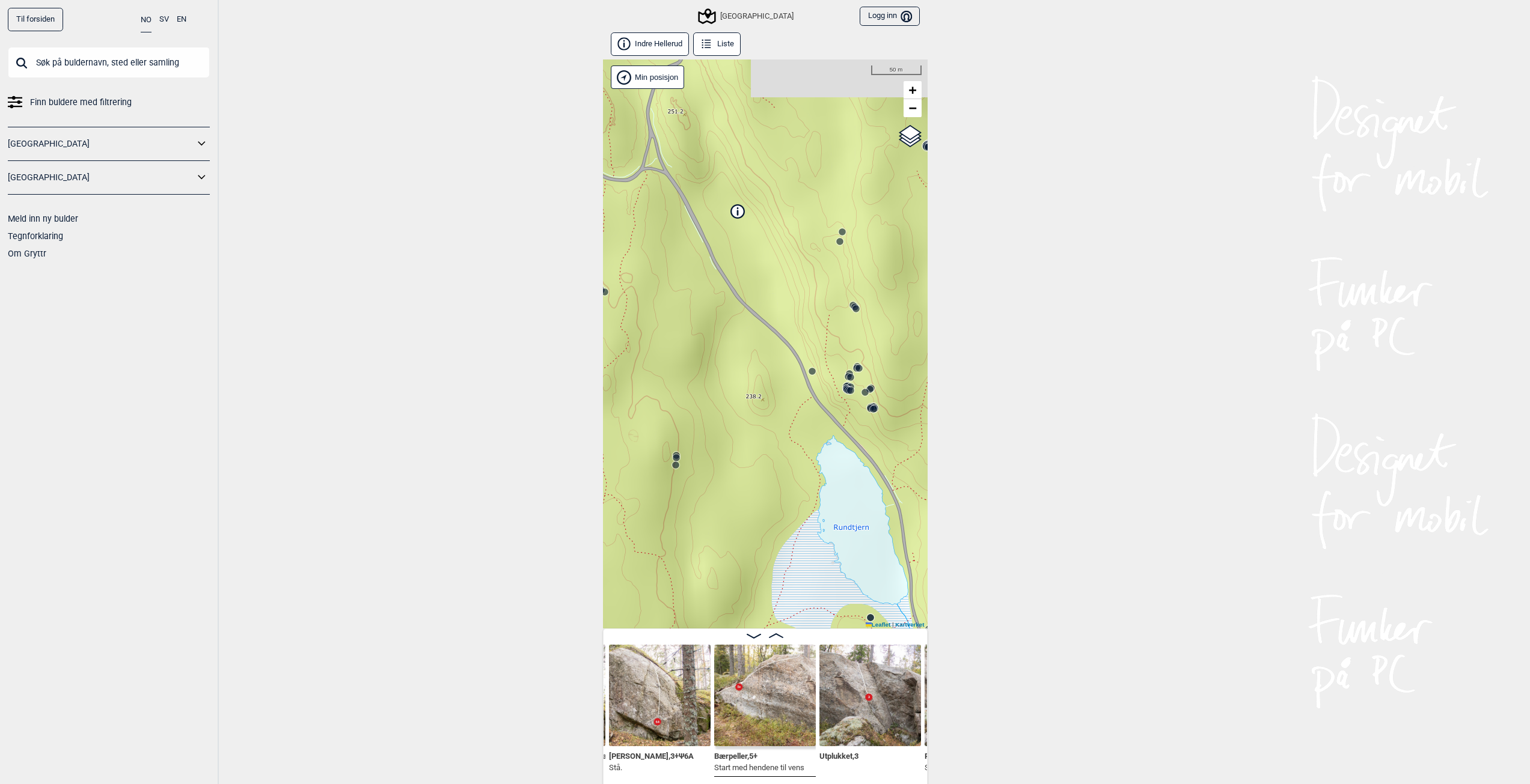
drag, startPoint x: 882, startPoint y: 409, endPoint x: 918, endPoint y: 459, distance: 61.6
click at [918, 459] on div "Speidersteinen Barnehageveggen Cowboyveggen Bølerveggen [GEOGRAPHIC_DATA]" at bounding box center [765, 344] width 325 height 569
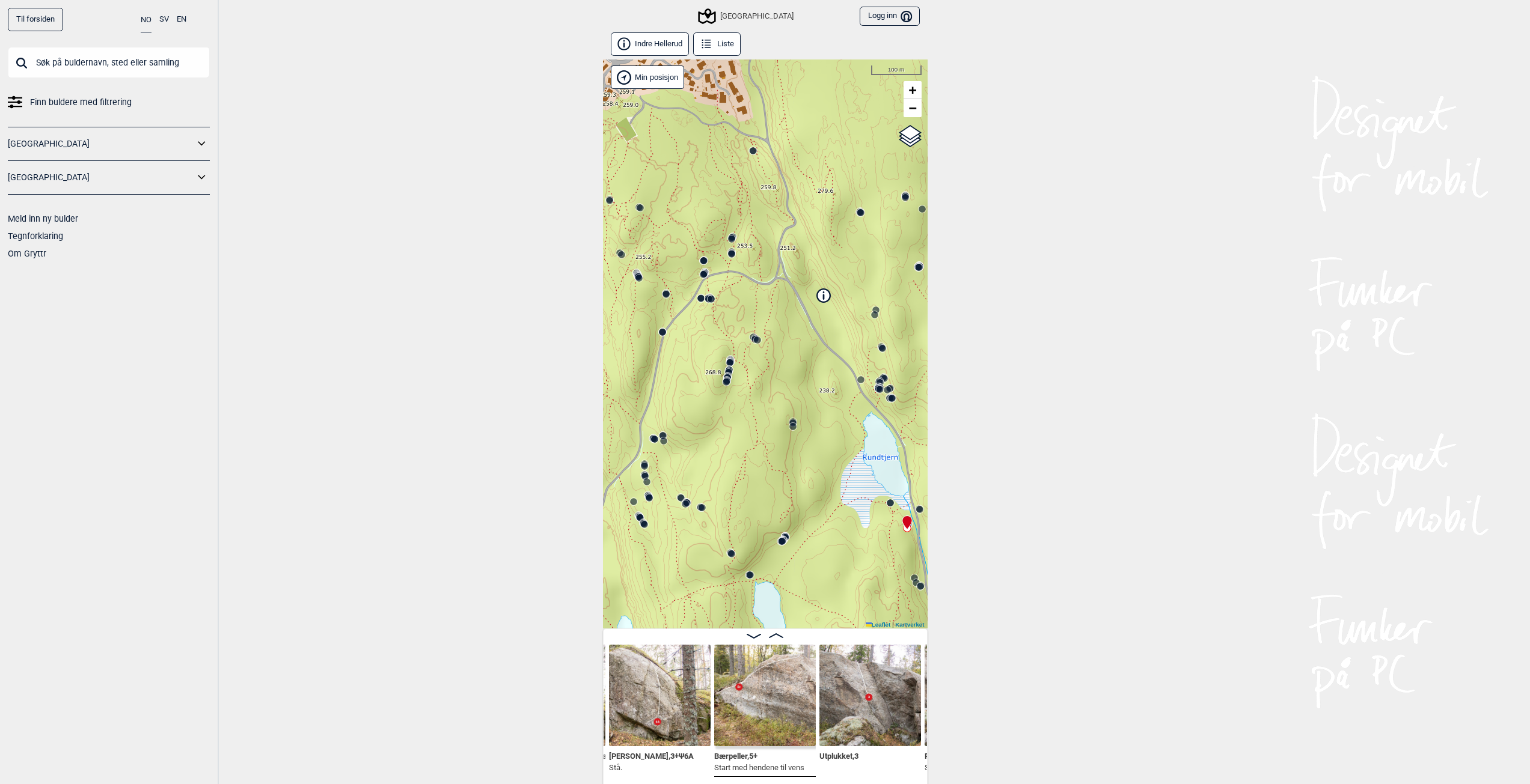
drag, startPoint x: 791, startPoint y: 426, endPoint x: 809, endPoint y: 390, distance: 40.2
click at [810, 391] on div "Speidersteinen Barnehageveggen Cowboyveggen Bølerveggen [GEOGRAPHIC_DATA]" at bounding box center [765, 344] width 325 height 569
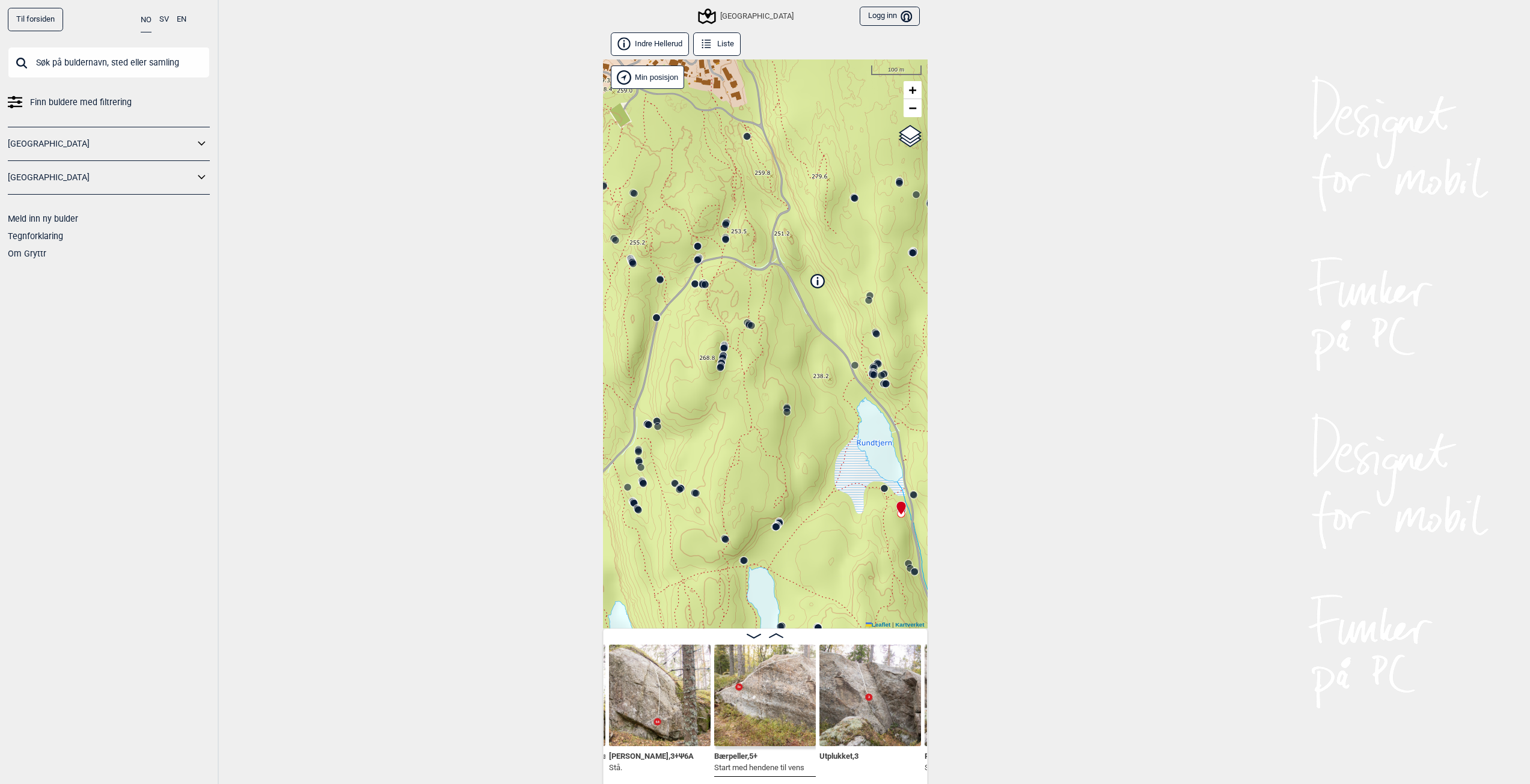
drag, startPoint x: 728, startPoint y: 442, endPoint x: 834, endPoint y: 379, distance: 123.3
click at [835, 386] on div "Speidersteinen Barnehageveggen Cowboyveggen Bølerveggen [GEOGRAPHIC_DATA]" at bounding box center [765, 344] width 325 height 569
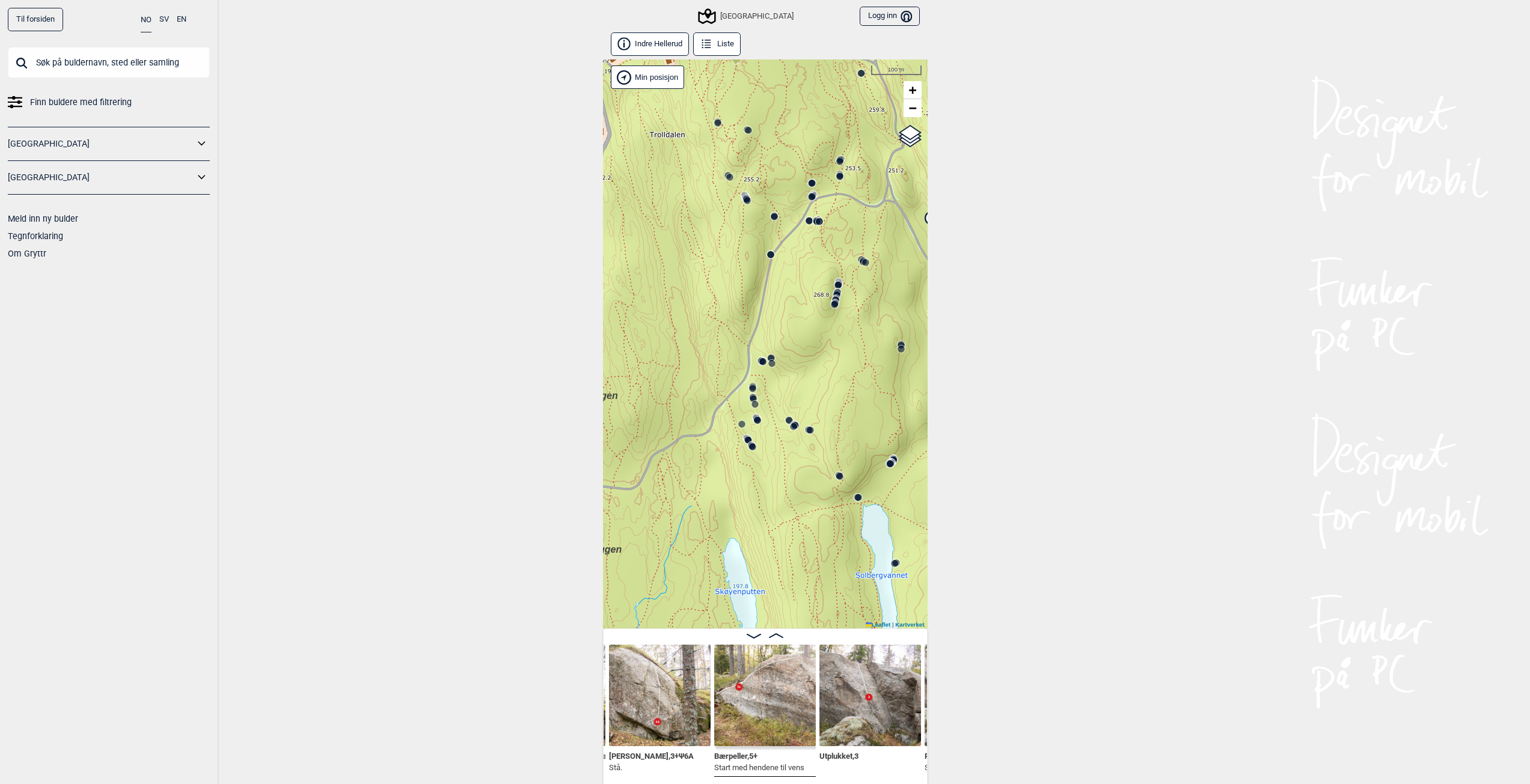
drag, startPoint x: 805, startPoint y: 423, endPoint x: 843, endPoint y: 390, distance: 50.3
click at [841, 398] on div "Speidersteinen Barnehageveggen Cowboyveggen Bølerveggen [GEOGRAPHIC_DATA]" at bounding box center [765, 344] width 325 height 569
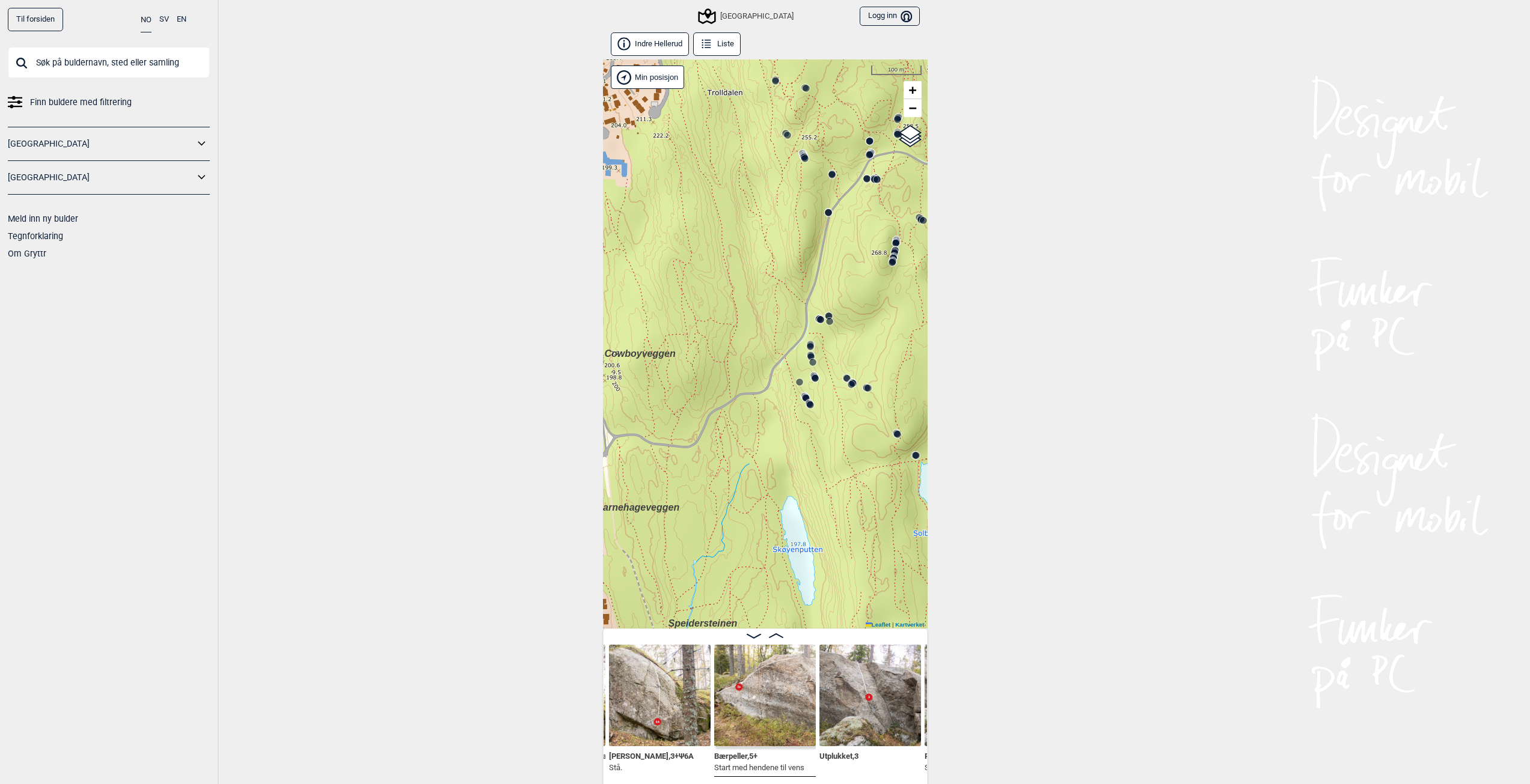
drag, startPoint x: 841, startPoint y: 402, endPoint x: 719, endPoint y: 453, distance: 132.2
click at [719, 453] on div "Speidersteinen Barnehageveggen Cowboyveggen Bølerveggen [GEOGRAPHIC_DATA]" at bounding box center [765, 344] width 325 height 569
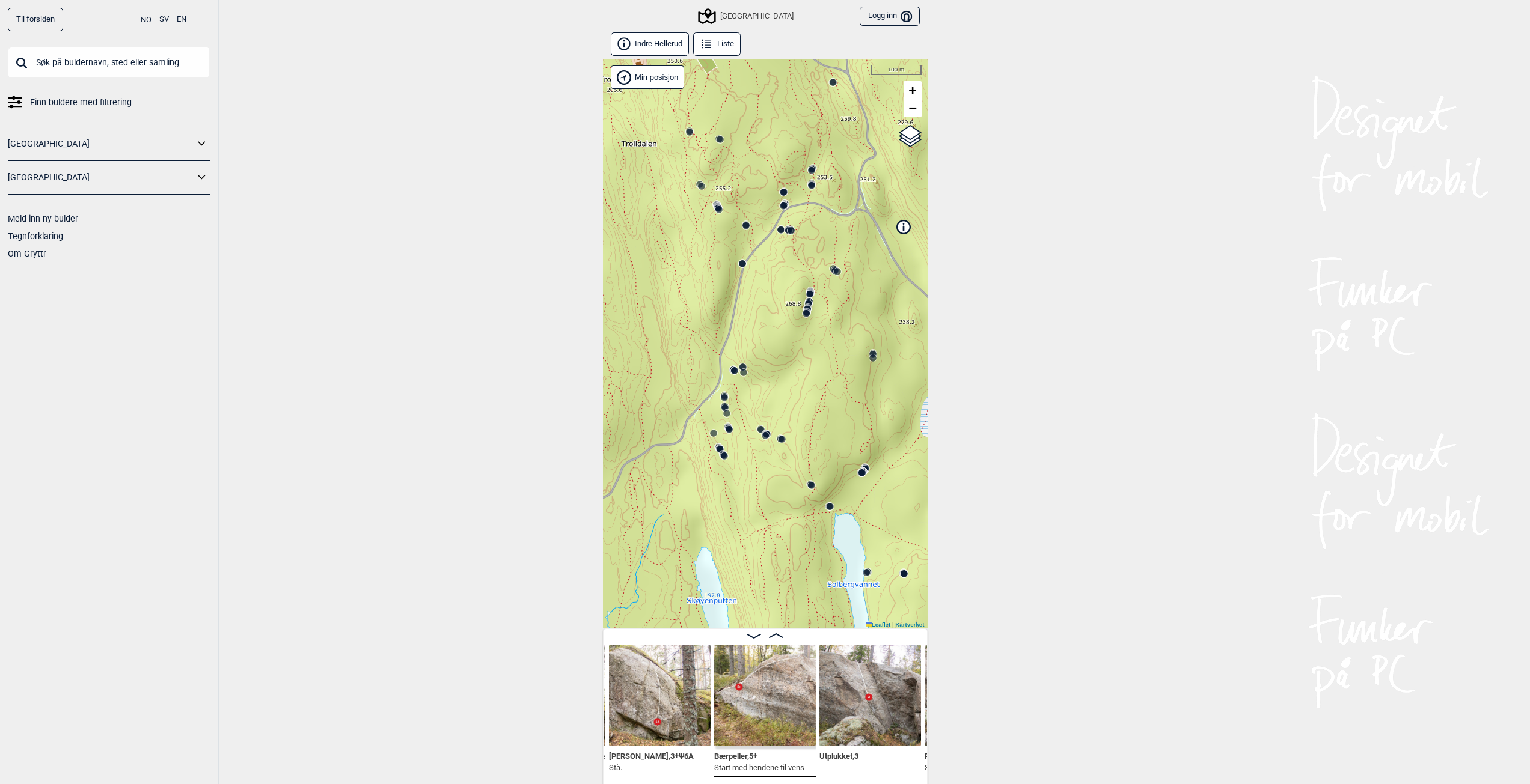
drag, startPoint x: 787, startPoint y: 388, endPoint x: 699, endPoint y: 440, distance: 102.2
click at [699, 440] on div "Speidersteinen Barnehageveggen Cowboyveggen Bølerveggen [GEOGRAPHIC_DATA]" at bounding box center [765, 344] width 325 height 569
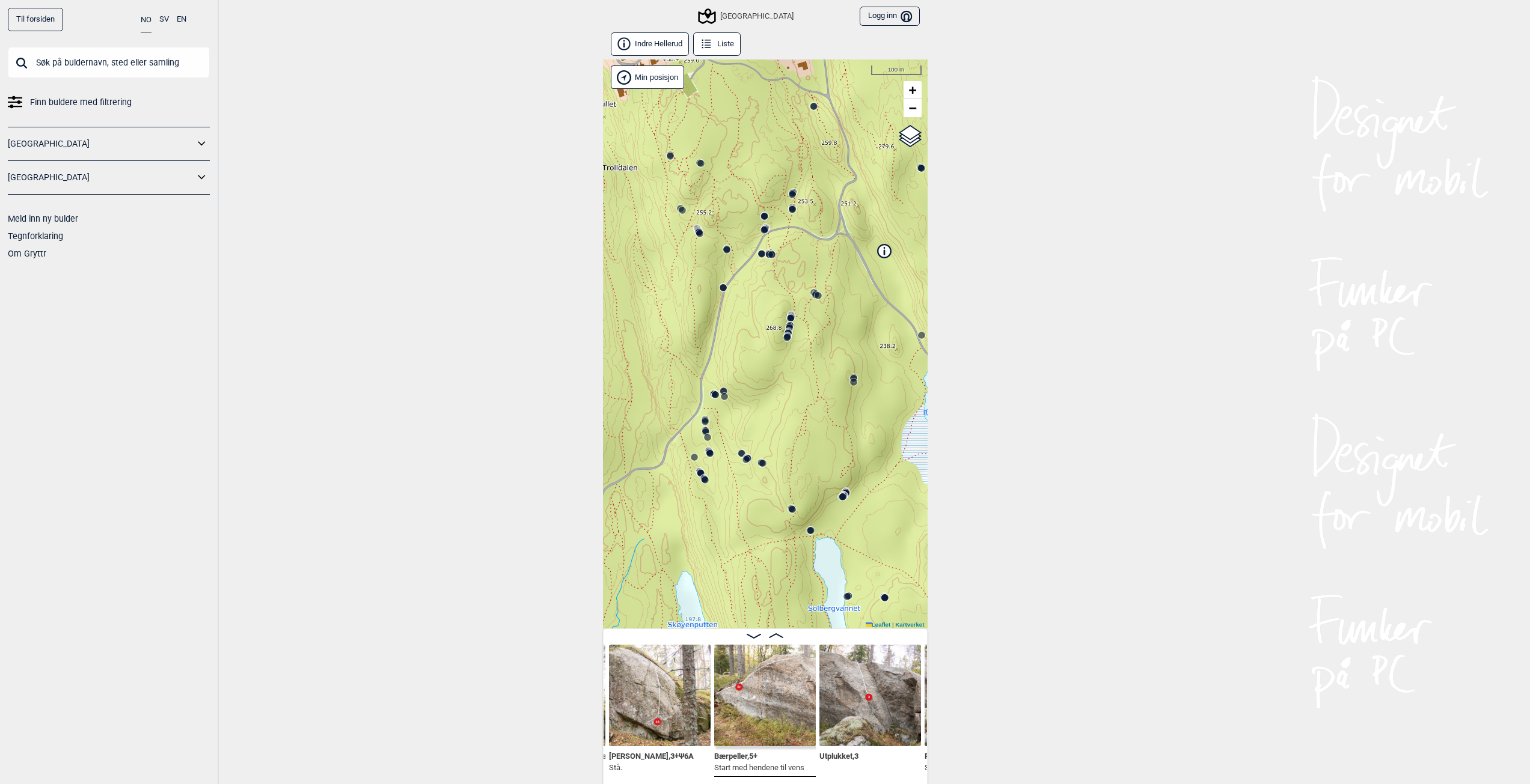
drag, startPoint x: 757, startPoint y: 388, endPoint x: 724, endPoint y: 421, distance: 46.7
click at [724, 421] on div "Speidersteinen Barnehageveggen Cowboyveggen Bølerveggen [GEOGRAPHIC_DATA]" at bounding box center [765, 344] width 325 height 569
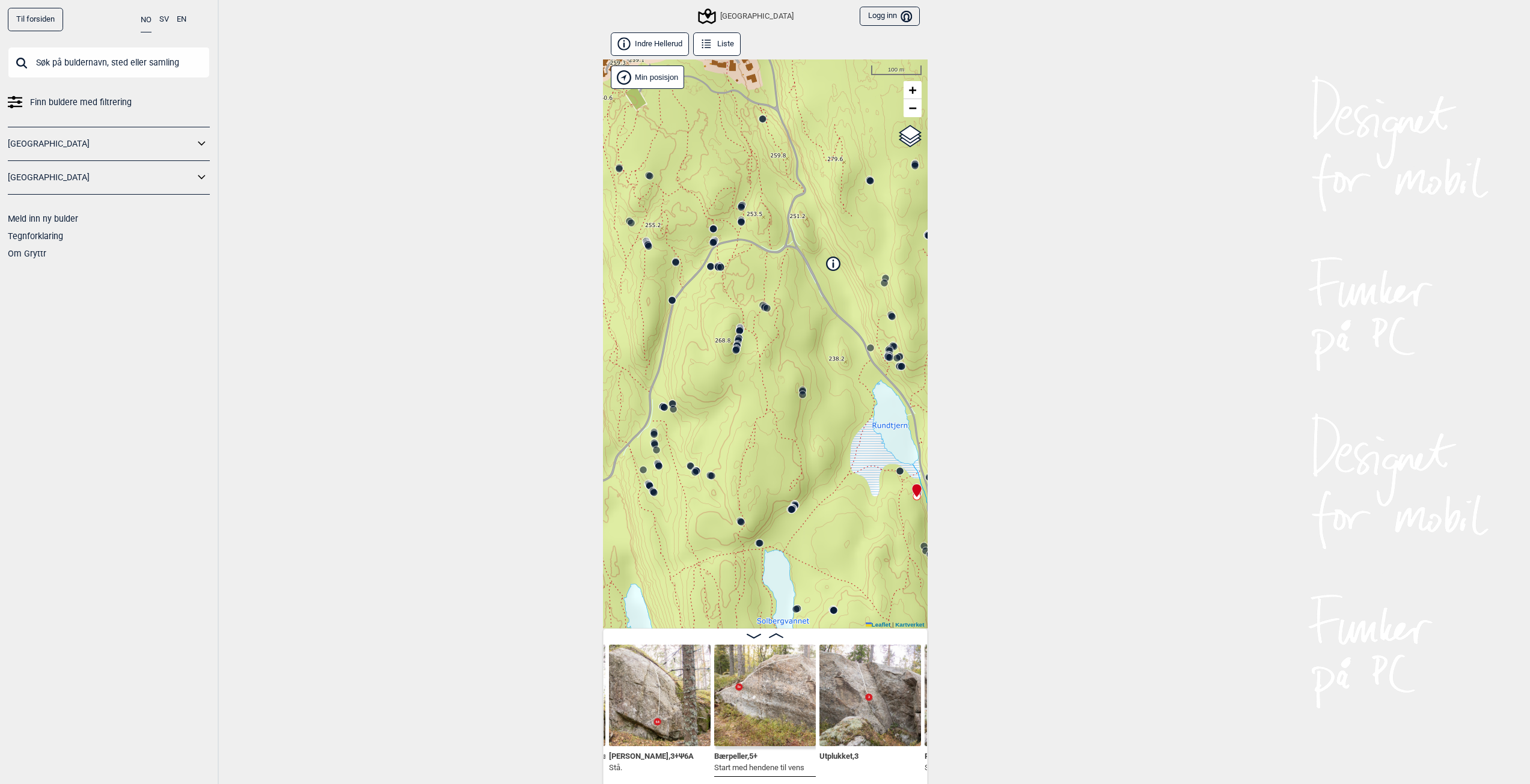
drag, startPoint x: 833, startPoint y: 287, endPoint x: 787, endPoint y: 261, distance: 52.8
click at [792, 264] on div "Speidersteinen Barnehageveggen Cowboyveggen Bølerveggen [GEOGRAPHIC_DATA]" at bounding box center [765, 344] width 325 height 569
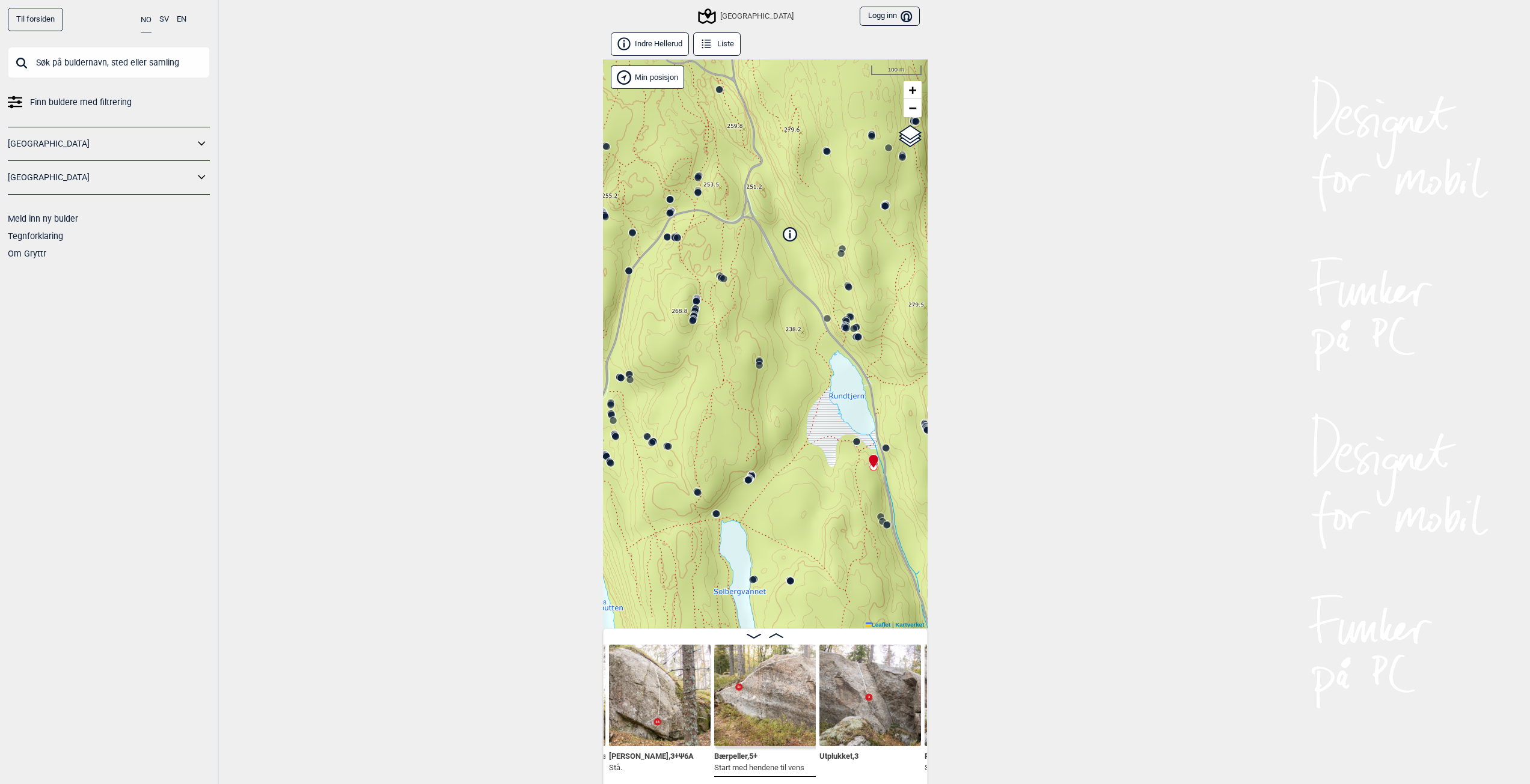
drag, startPoint x: 825, startPoint y: 301, endPoint x: 800, endPoint y: 274, distance: 36.8
click at [800, 274] on div "Speidersteinen Barnehageveggen Cowboyveggen Bølerveggen [GEOGRAPHIC_DATA]" at bounding box center [765, 344] width 325 height 569
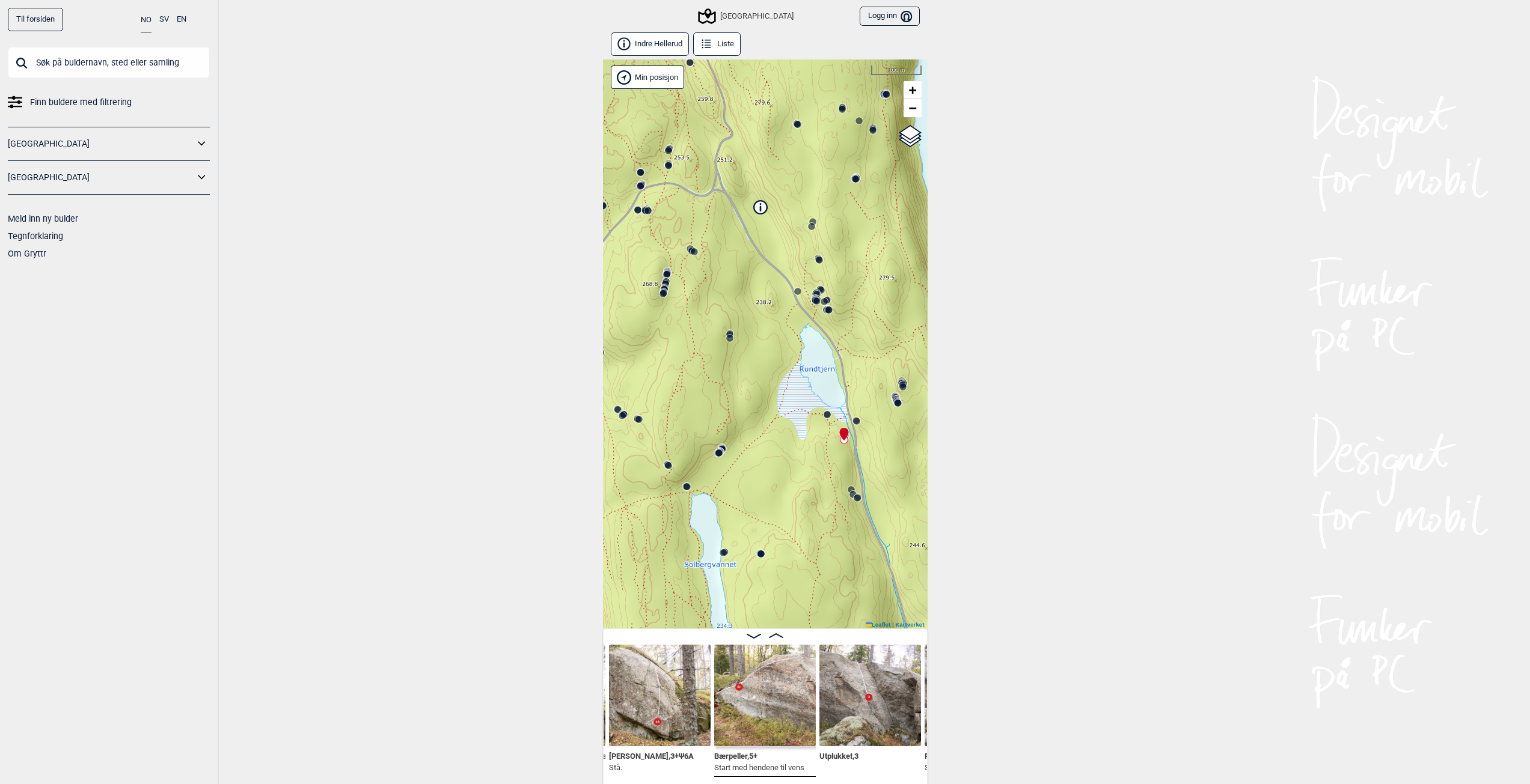
drag, startPoint x: 820, startPoint y: 306, endPoint x: 794, endPoint y: 284, distance: 34.1
click at [794, 284] on div "Speidersteinen Barnehageveggen Cowboyveggen Bølerveggen [GEOGRAPHIC_DATA]" at bounding box center [765, 344] width 325 height 569
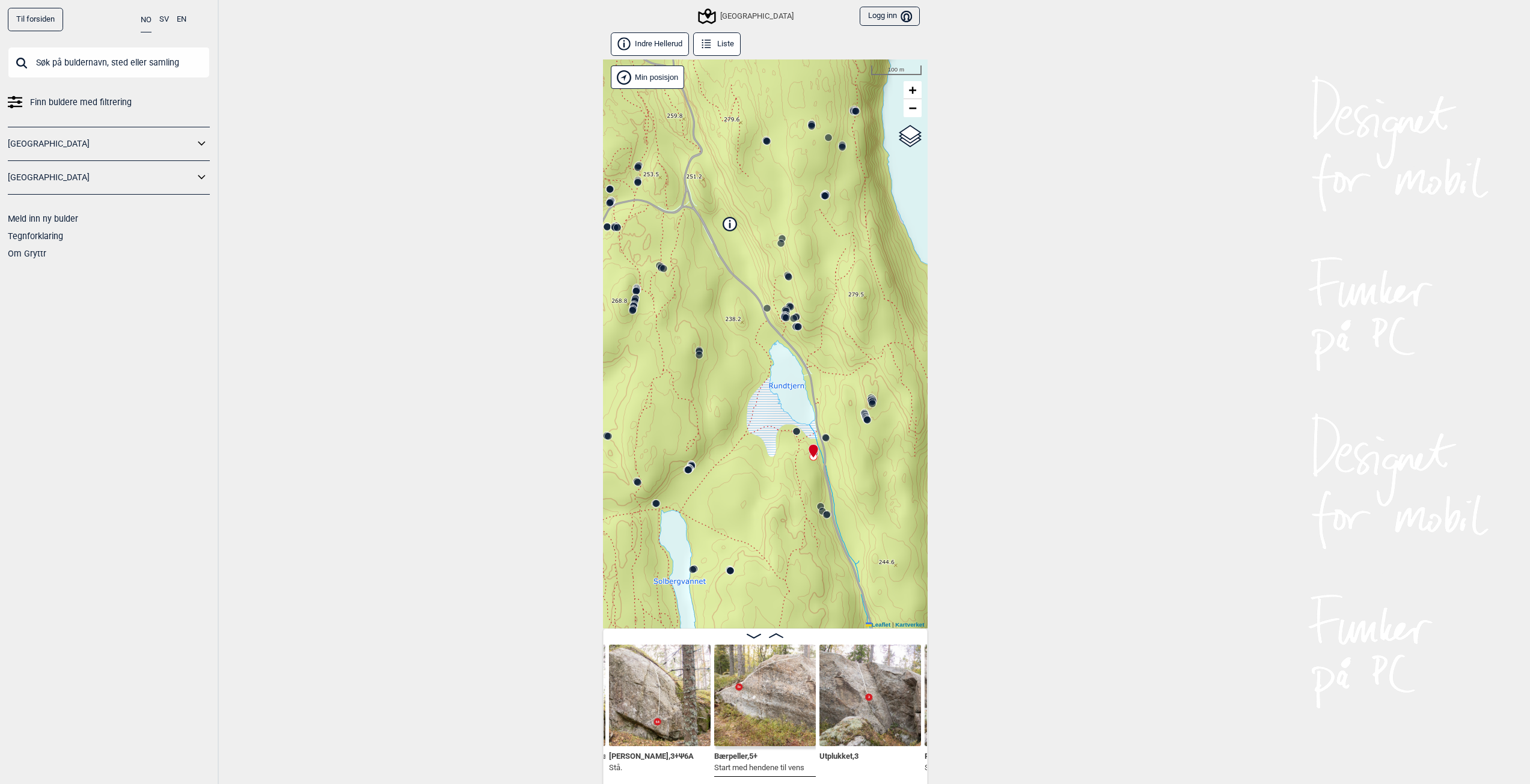
drag, startPoint x: 787, startPoint y: 287, endPoint x: 756, endPoint y: 304, distance: 35.4
click at [756, 304] on div "Speidersteinen Barnehageveggen Cowboyveggen Bølerveggen [GEOGRAPHIC_DATA]" at bounding box center [765, 344] width 325 height 569
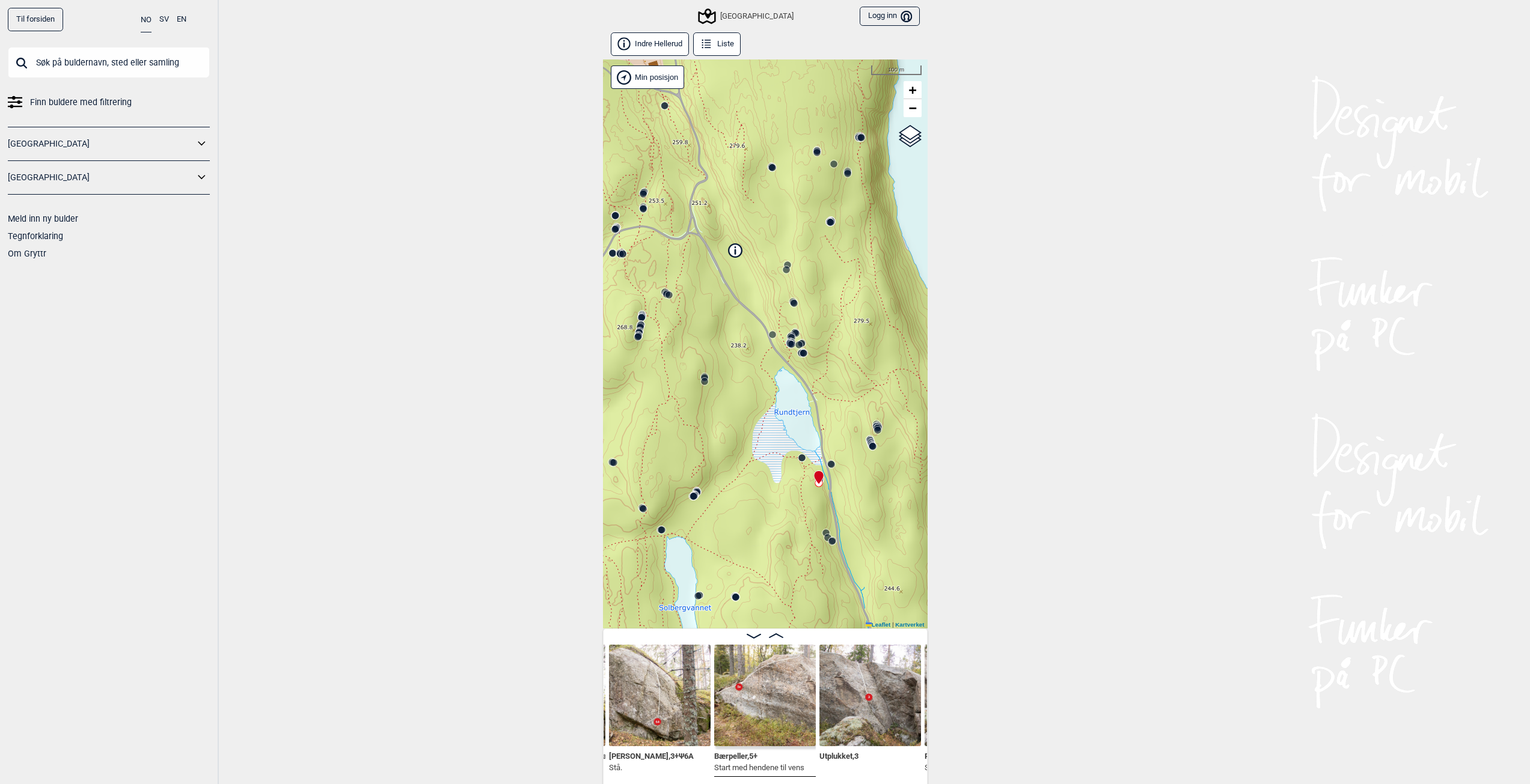
drag, startPoint x: 851, startPoint y: 311, endPoint x: 851, endPoint y: 331, distance: 20.0
click at [851, 329] on div "Speidersteinen Barnehageveggen Cowboyveggen Bølerveggen [GEOGRAPHIC_DATA]" at bounding box center [765, 344] width 325 height 569
click at [830, 230] on circle at bounding box center [830, 229] width 7 height 7
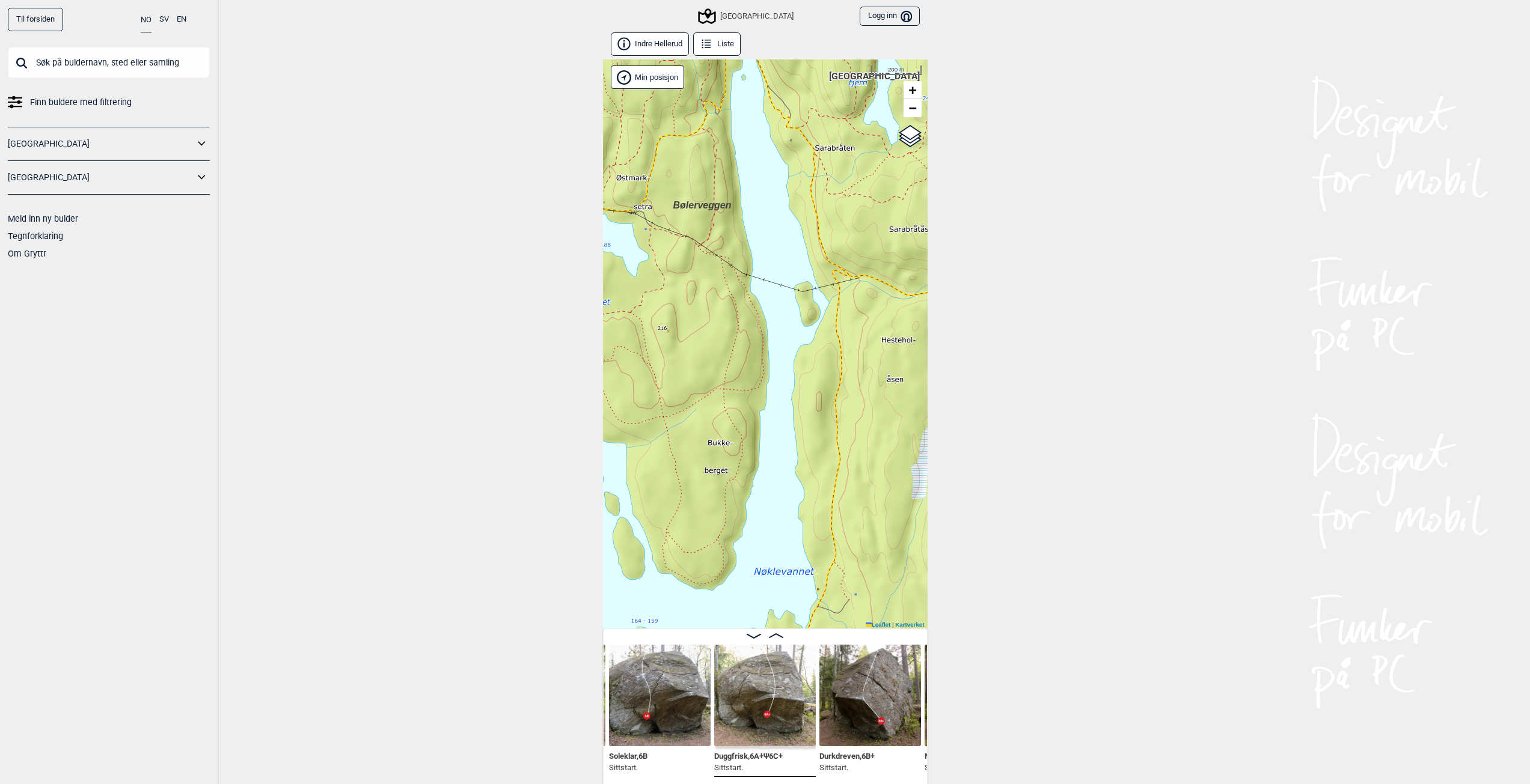
scroll to position [7, 0]
